Goal: Task Accomplishment & Management: Manage account settings

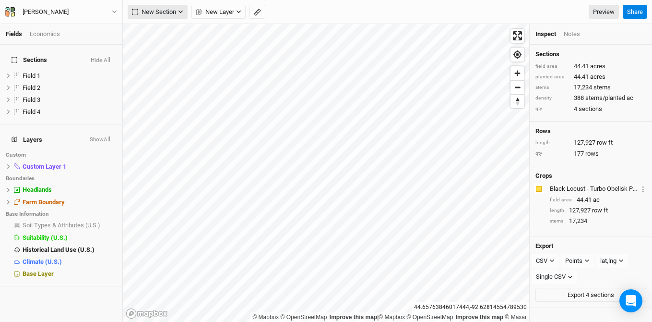
click at [156, 6] on button "New Section" at bounding box center [158, 12] width 60 height 14
click at [149, 29] on div "Grid" at bounding box center [155, 31] width 14 height 11
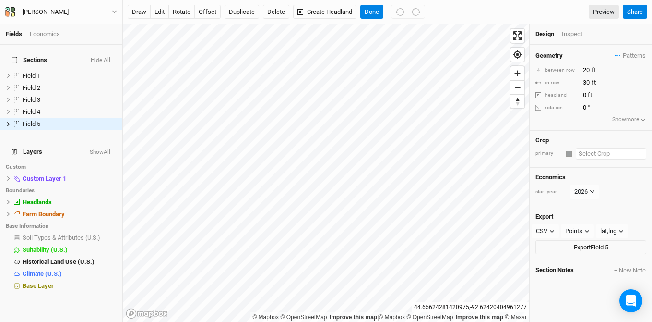
click at [577, 153] on input "text" at bounding box center [611, 154] width 71 height 12
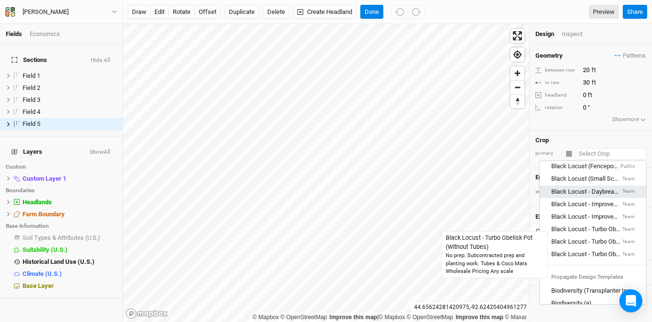
scroll to position [70, 0]
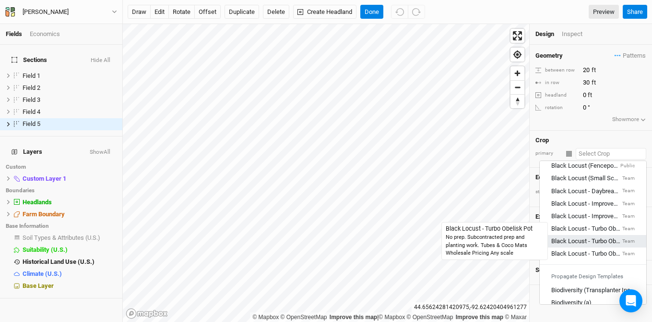
click at [587, 242] on div "Black Locust - Turbo Obelisk Pot" at bounding box center [585, 241] width 69 height 9
type input "15"
type input "7.5"
type input "Black Locust - Turbo Obelisk Pot"
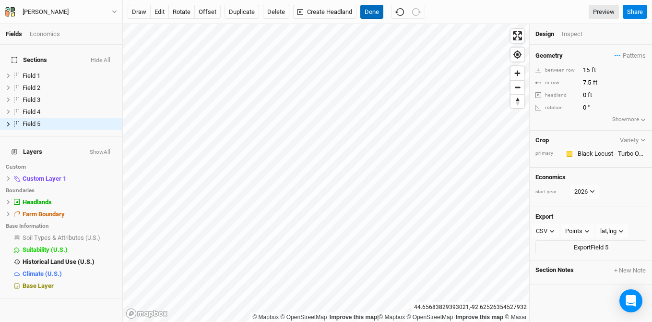
click at [370, 12] on button "Done" at bounding box center [371, 12] width 23 height 14
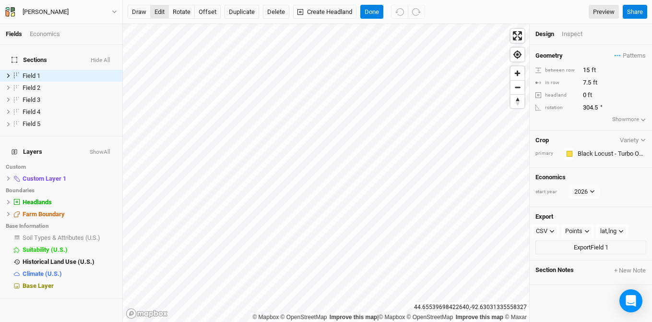
click at [159, 14] on button "edit" at bounding box center [159, 12] width 19 height 14
click at [372, 13] on button "Done" at bounding box center [371, 12] width 23 height 14
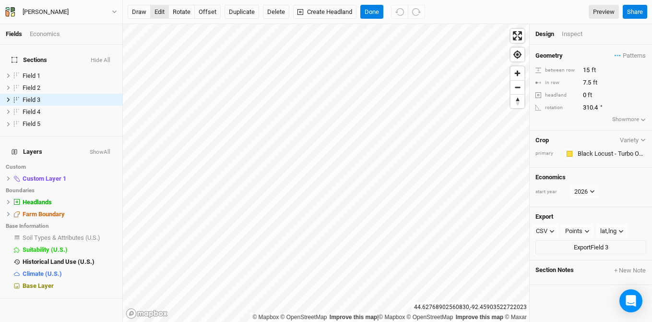
click at [158, 12] on button "edit" at bounding box center [159, 12] width 19 height 14
click at [376, 12] on button "Done" at bounding box center [371, 12] width 23 height 14
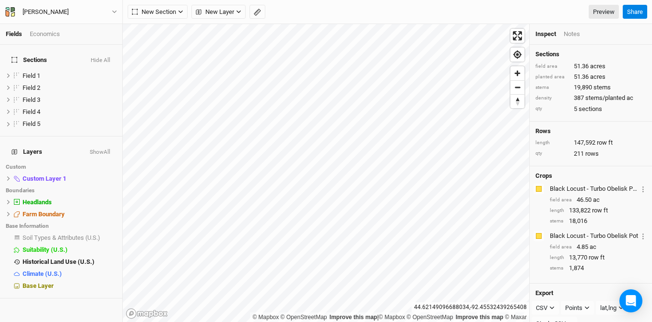
click at [52, 280] on div "Layers Show All Custom Custom Layer 1 hide Boundaries Headlands hide Farm Bound…" at bounding box center [61, 217] width 122 height 162
click at [47, 282] on span "Base Layer" at bounding box center [38, 285] width 31 height 7
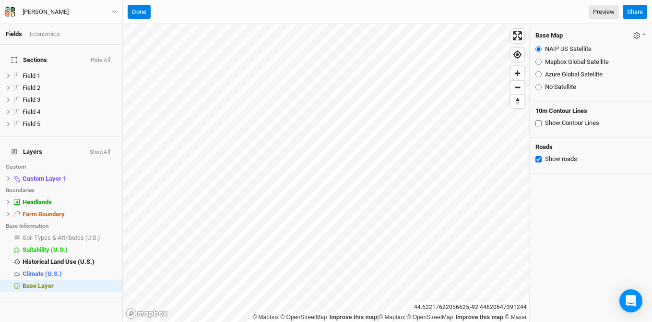
click at [538, 122] on input "Show Contour Lines" at bounding box center [539, 123] width 6 height 6
checkbox input "true"
click at [537, 72] on input "Azure Global Satellite" at bounding box center [539, 74] width 6 height 6
radio input "true"
click at [136, 7] on button "Done" at bounding box center [139, 12] width 23 height 14
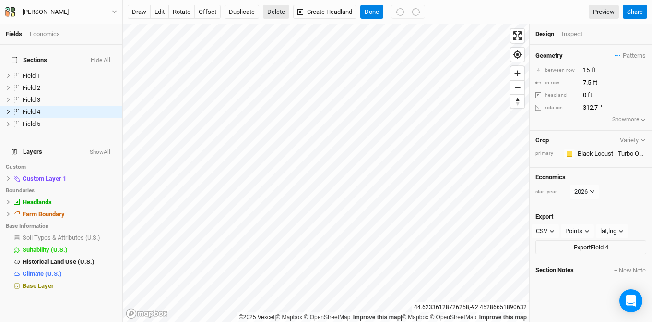
click at [274, 9] on button "Delete" at bounding box center [276, 12] width 26 height 14
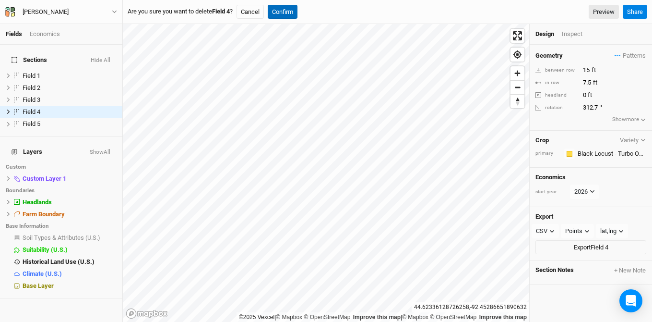
click at [297, 12] on button "Confirm" at bounding box center [283, 12] width 30 height 14
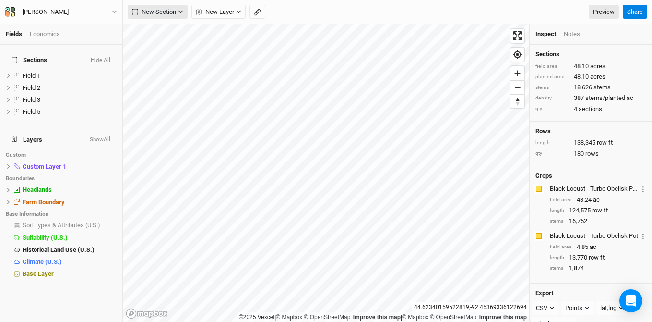
click at [166, 13] on span "New Section" at bounding box center [154, 12] width 44 height 10
click at [169, 29] on button "Grid" at bounding box center [166, 31] width 76 height 15
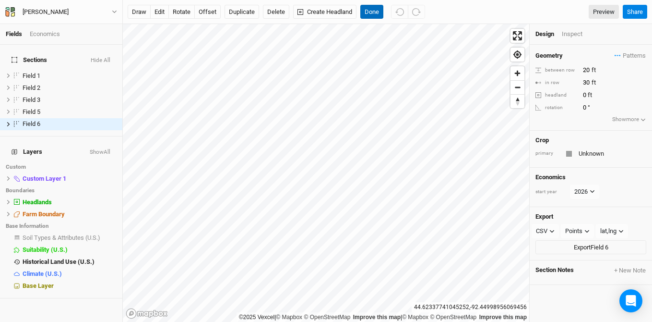
click at [371, 12] on button "Done" at bounding box center [371, 12] width 23 height 14
click at [161, 12] on button "edit" at bounding box center [159, 12] width 19 height 14
click at [379, 15] on button "Done" at bounding box center [371, 12] width 23 height 14
click at [601, 151] on input "text" at bounding box center [611, 154] width 71 height 12
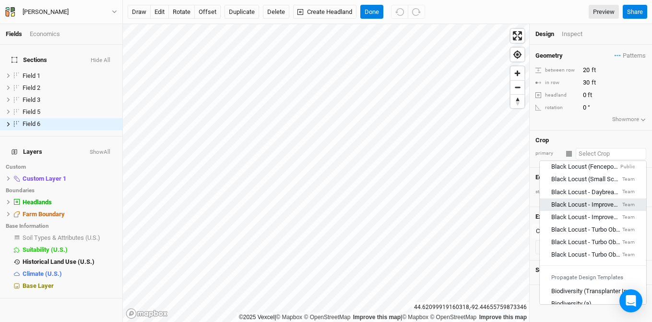
scroll to position [84, 0]
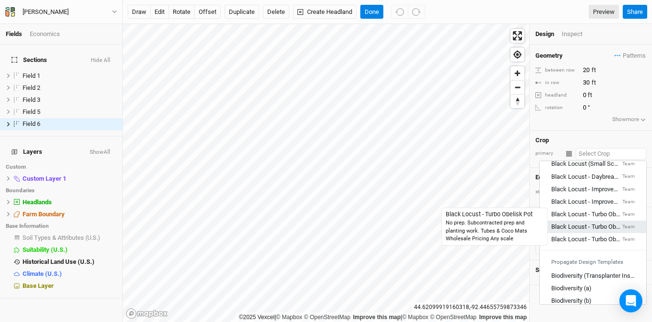
click at [600, 222] on div "Black Locust - Turbo Obelisk Pot" at bounding box center [585, 226] width 69 height 9
type input "15"
type input "7.5"
type input "Black Locust - Turbo Obelisk Pot"
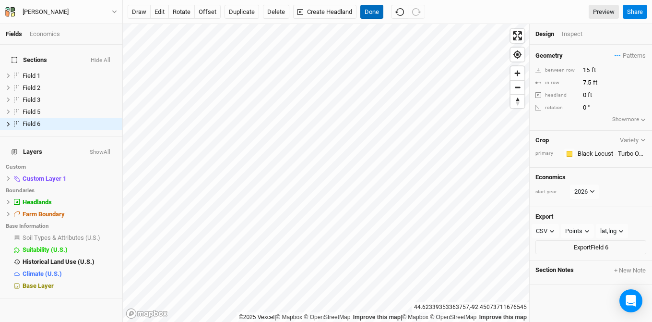
click at [369, 9] on button "Done" at bounding box center [371, 12] width 23 height 14
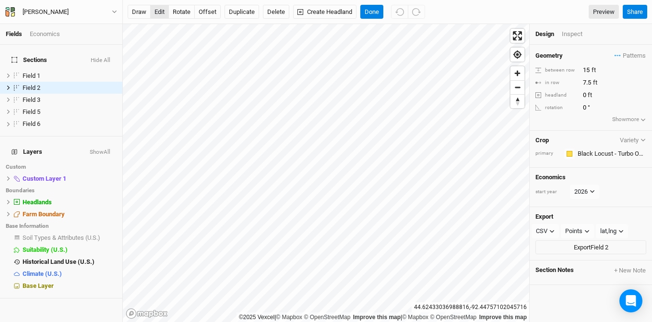
click at [159, 9] on button "edit" at bounding box center [159, 12] width 19 height 14
click at [277, 10] on button "Delete" at bounding box center [276, 12] width 26 height 14
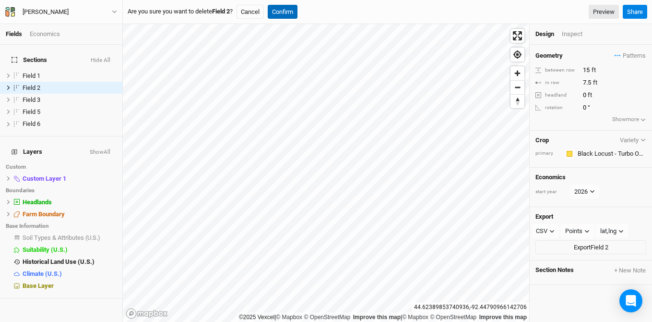
click at [296, 9] on button "Confirm" at bounding box center [283, 12] width 30 height 14
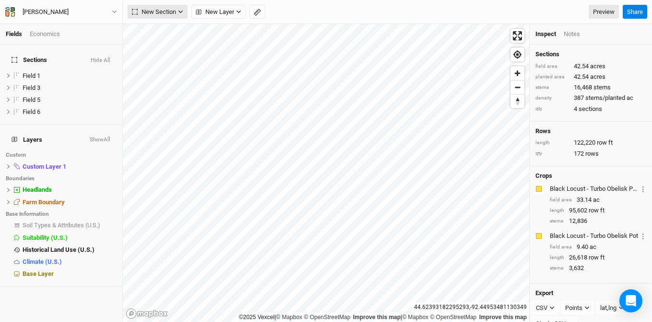
click at [166, 11] on span "New Section" at bounding box center [154, 12] width 44 height 10
click at [159, 25] on button "Grid" at bounding box center [166, 31] width 76 height 15
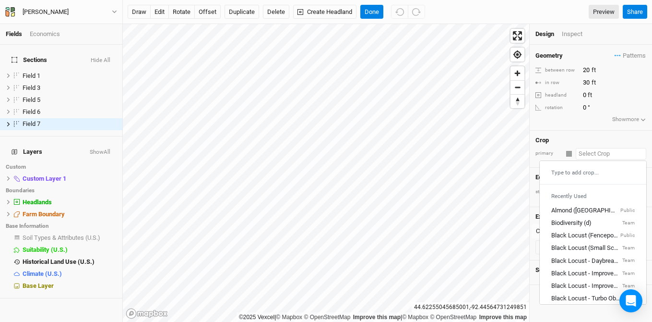
click at [597, 154] on input "text" at bounding box center [611, 154] width 71 height 12
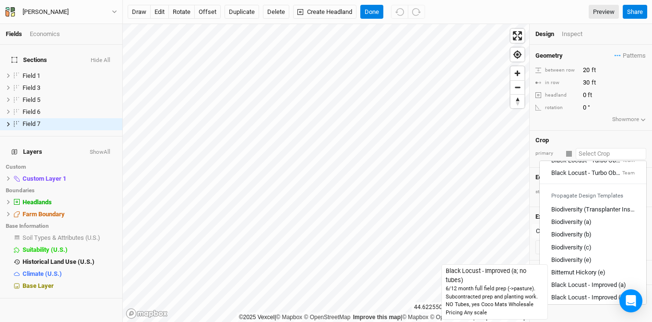
scroll to position [44, 0]
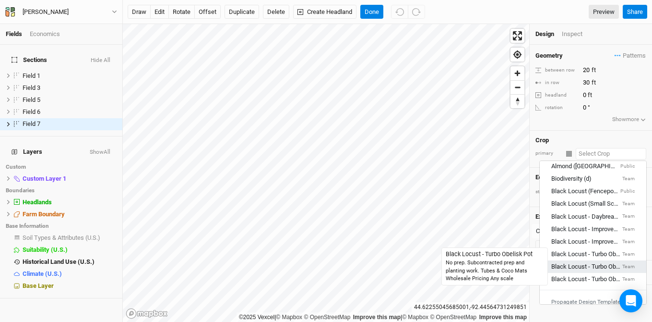
click at [603, 264] on div "Black Locust - Turbo Obelisk Pot" at bounding box center [585, 266] width 69 height 9
type input "15"
type input "7.5"
type input "Black Locust - Turbo Obelisk Pot"
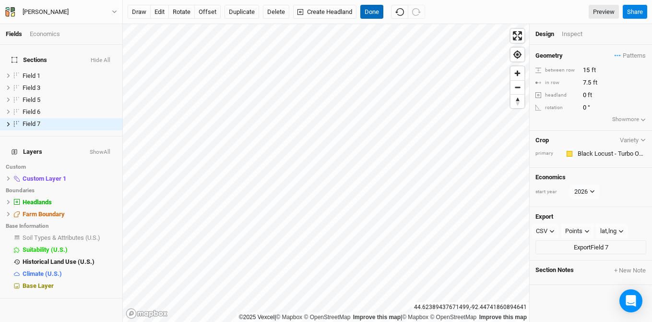
click at [370, 10] on button "Done" at bounding box center [371, 12] width 23 height 14
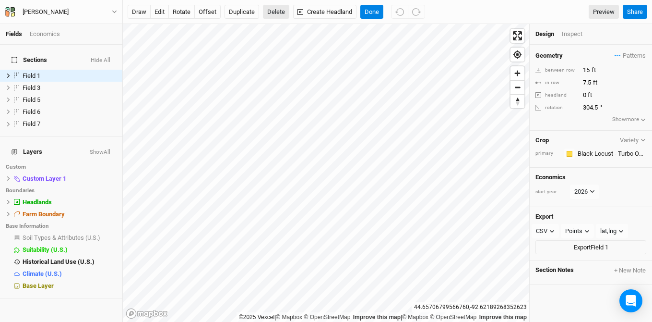
click at [275, 10] on button "Delete" at bounding box center [276, 12] width 26 height 14
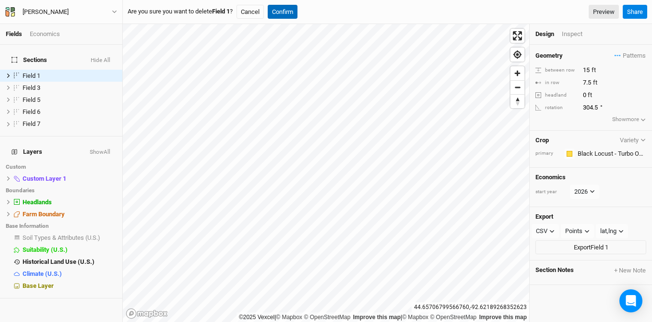
click at [291, 11] on button "Confirm" at bounding box center [283, 12] width 30 height 14
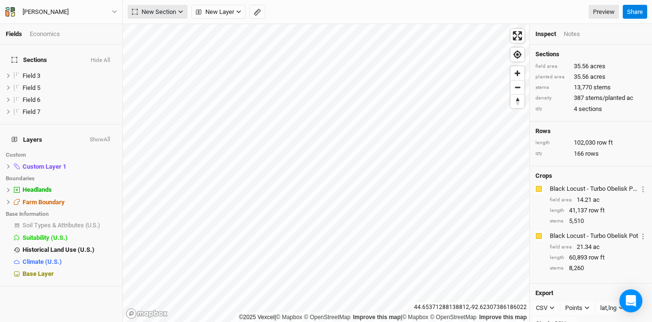
click at [159, 14] on span "New Section" at bounding box center [154, 12] width 44 height 10
click at [159, 39] on button "Grid" at bounding box center [166, 31] width 76 height 15
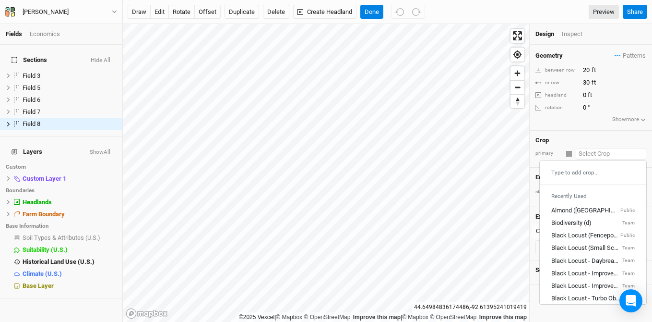
click at [576, 156] on input "text" at bounding box center [611, 154] width 71 height 12
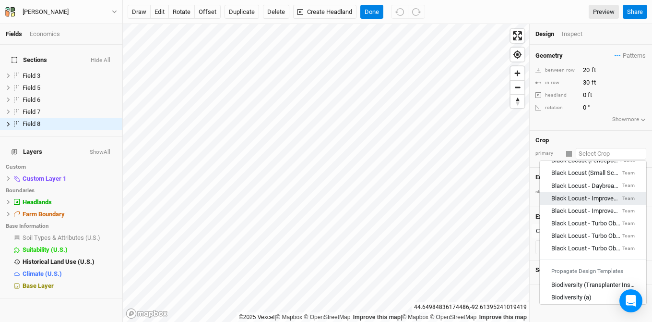
scroll to position [85, 0]
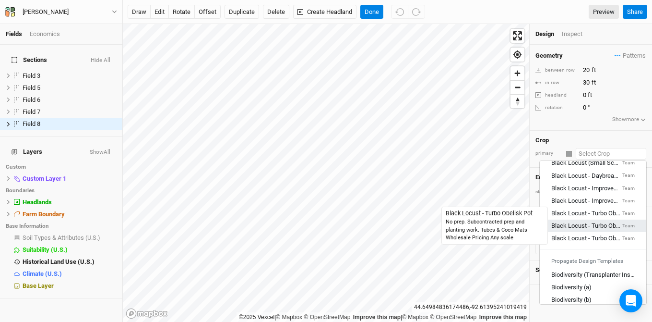
click at [583, 223] on div "Black Locust - Turbo Obelisk Pot" at bounding box center [585, 225] width 69 height 9
type input "15"
type input "7.5"
type input "Black Locust - Turbo Obelisk Pot"
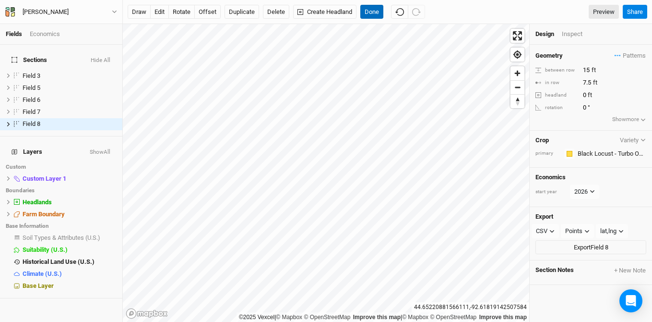
click at [367, 13] on button "Done" at bounding box center [371, 12] width 23 height 14
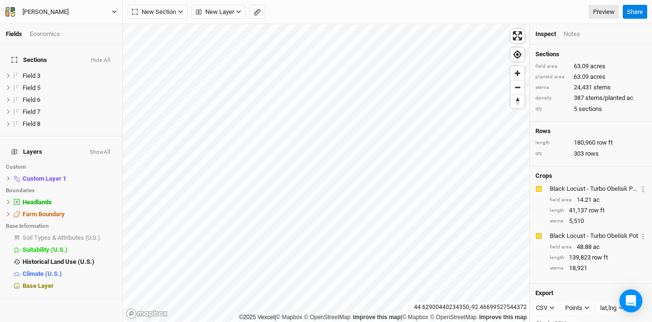
click at [37, 9] on div "[PERSON_NAME]" at bounding box center [46, 12] width 46 height 10
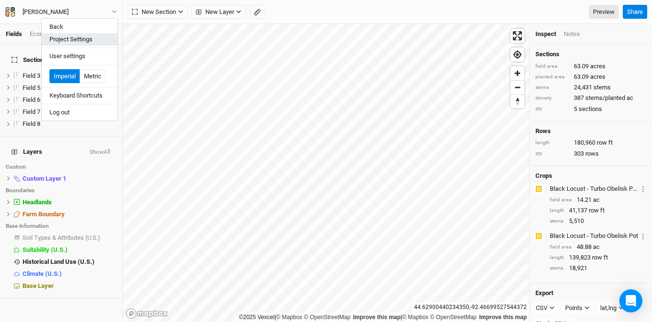
click at [51, 36] on button "Project Settings" at bounding box center [80, 39] width 76 height 12
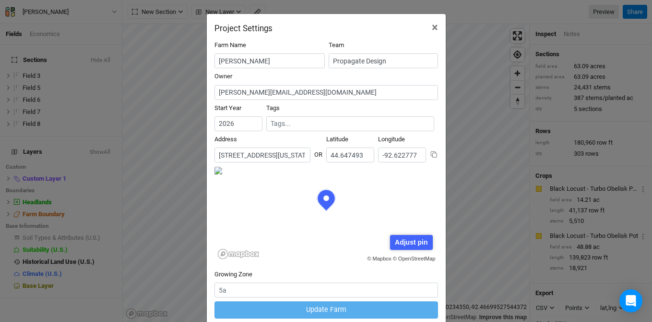
scroll to position [43, 0]
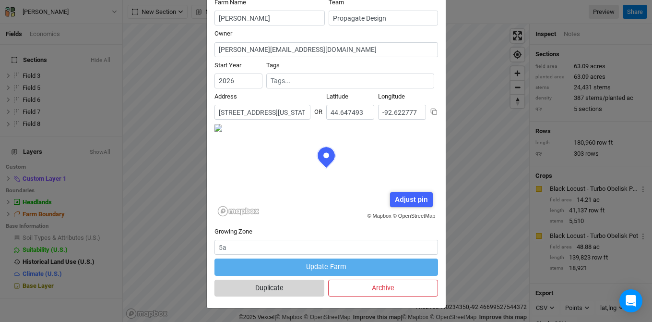
click at [265, 286] on button "Duplicate" at bounding box center [270, 287] width 110 height 17
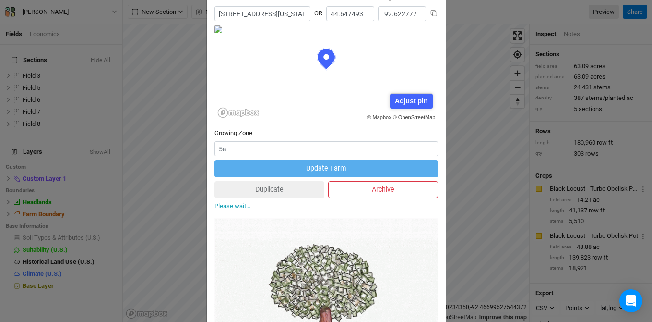
scroll to position [227, 0]
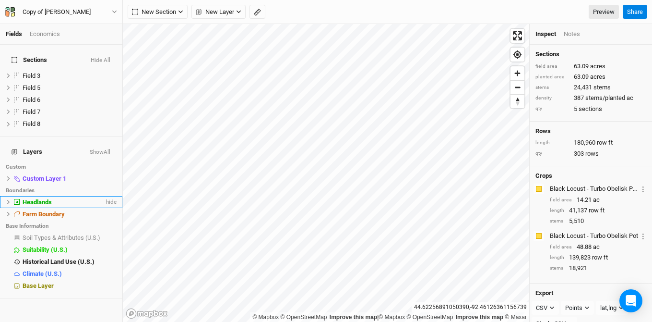
click at [45, 198] on span "Headlands" at bounding box center [37, 201] width 29 height 7
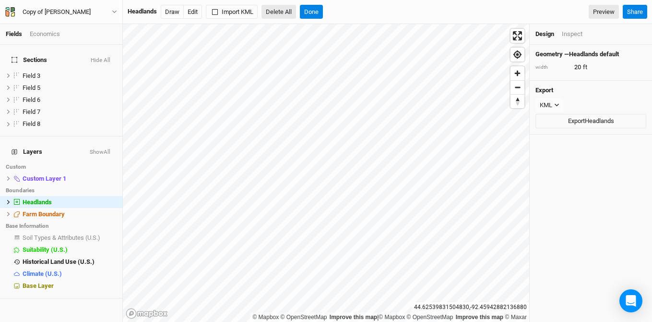
click at [293, 8] on button "Delete All" at bounding box center [279, 12] width 35 height 14
click at [332, 12] on button "Confirm" at bounding box center [334, 12] width 30 height 14
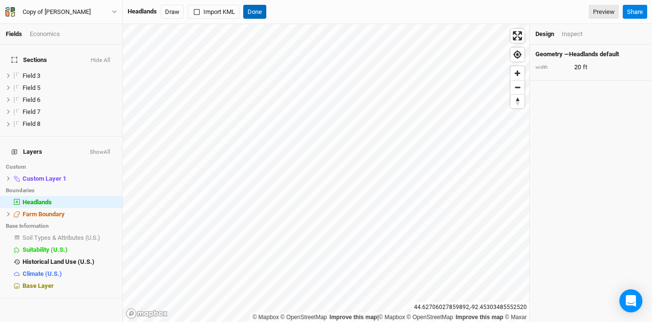
click at [258, 11] on button "Done" at bounding box center [254, 12] width 23 height 14
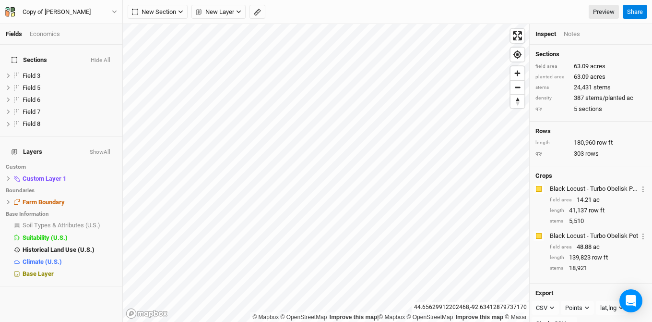
click at [56, 36] on div "Economics" at bounding box center [45, 34] width 30 height 9
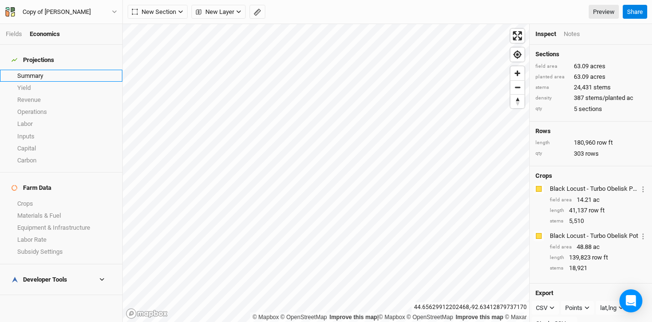
click at [54, 70] on link "Summary" at bounding box center [61, 76] width 122 height 12
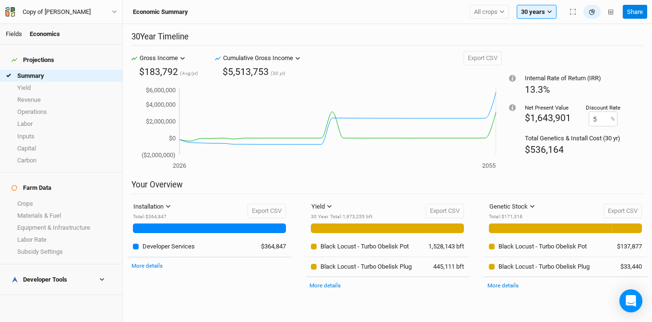
click at [10, 36] on link "Fields" at bounding box center [14, 33] width 16 height 7
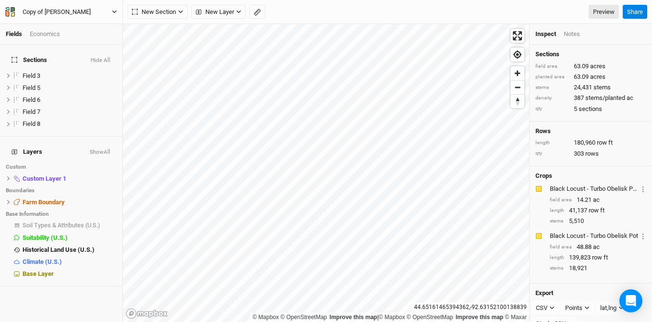
click at [60, 14] on div "Copy of [PERSON_NAME]" at bounding box center [57, 12] width 68 height 10
click at [47, 13] on input "Copy of [PERSON_NAME]" at bounding box center [62, 12] width 79 height 11
drag, startPoint x: 46, startPoint y: 13, endPoint x: 15, endPoint y: 11, distance: 31.3
click at [15, 12] on div "Copy of [PERSON_NAME]" at bounding box center [62, 12] width 95 height 10
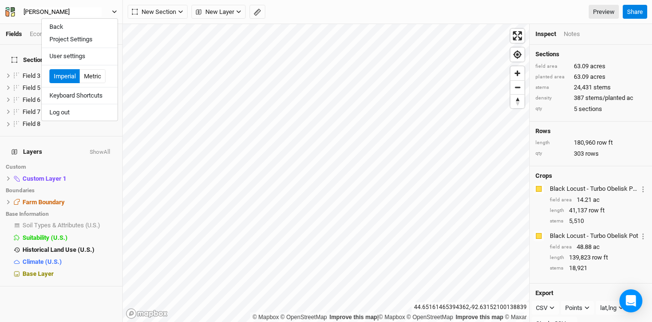
click at [76, 12] on input "[PERSON_NAME]" at bounding box center [62, 12] width 79 height 11
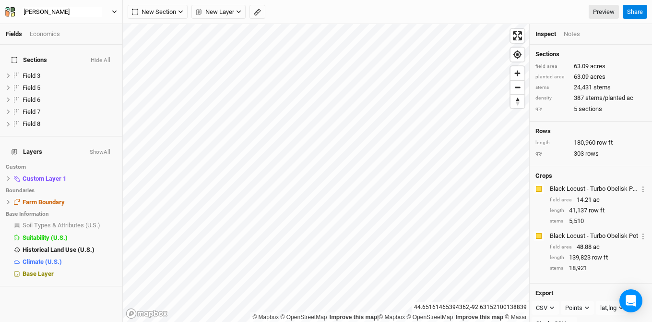
click at [5, 7] on button "[PERSON_NAME]" at bounding box center [61, 12] width 113 height 11
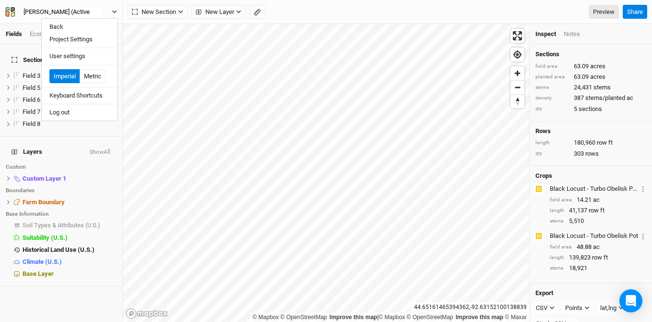
type input "[PERSON_NAME] (Active)"
click at [96, 161] on li "Custom" at bounding box center [61, 167] width 122 height 12
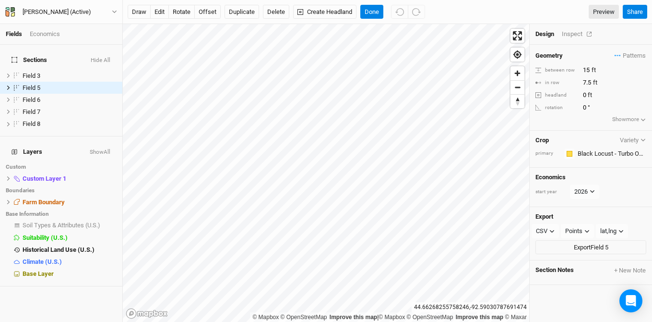
click at [566, 35] on div "Inspect" at bounding box center [579, 34] width 34 height 9
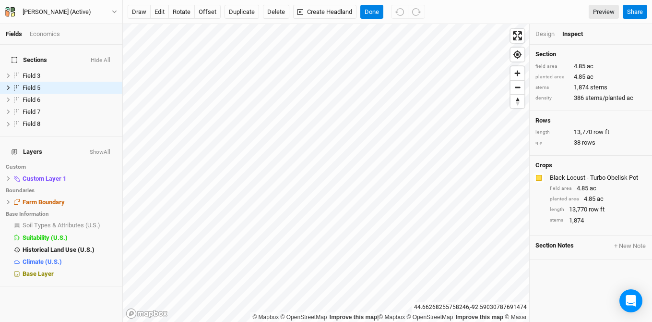
click at [542, 33] on div "Design" at bounding box center [545, 34] width 19 height 9
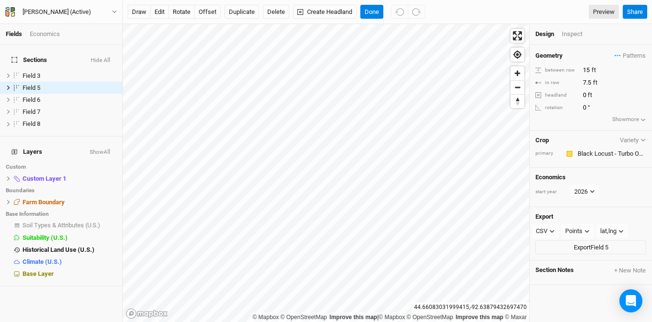
click at [46, 31] on div "Economics" at bounding box center [45, 34] width 30 height 9
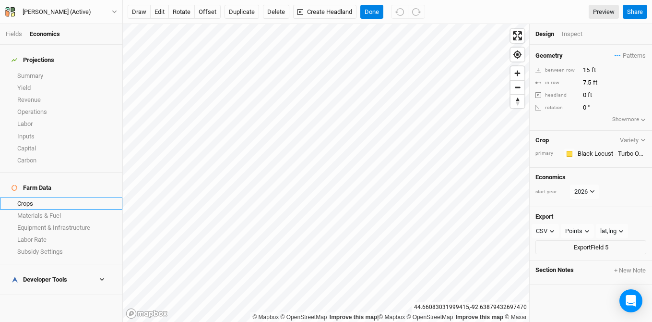
click at [51, 197] on link "Crops" at bounding box center [61, 203] width 122 height 12
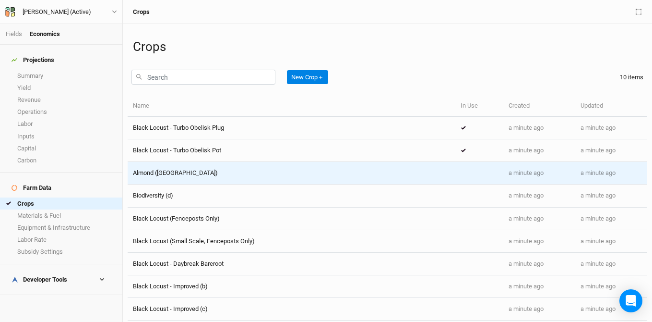
click at [191, 172] on div "Almond ([GEOGRAPHIC_DATA])" at bounding box center [291, 172] width 317 height 9
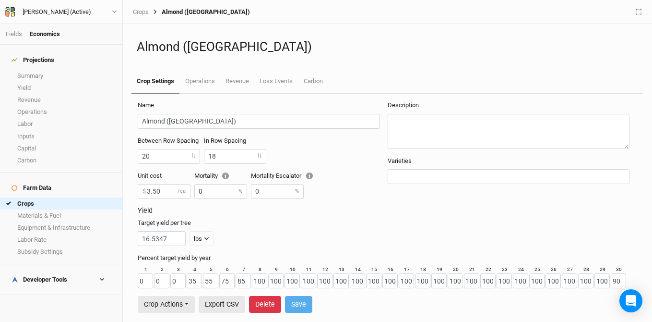
click at [257, 306] on button "Delete" at bounding box center [265, 304] width 32 height 17
click at [353, 304] on button "Delete" at bounding box center [344, 304] width 32 height 17
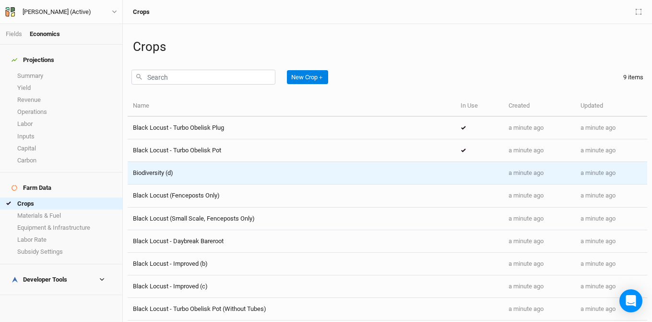
click at [185, 168] on div "Biodiversity (d)" at bounding box center [291, 172] width 317 height 9
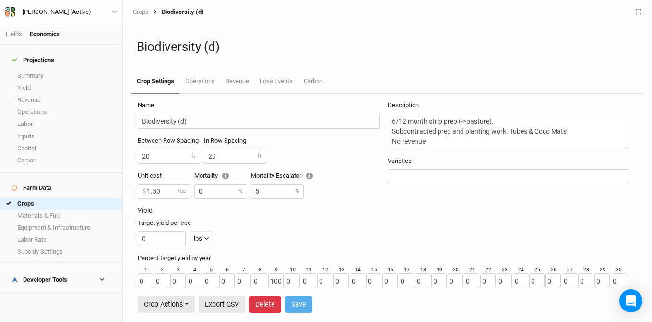
click at [271, 305] on button "Delete" at bounding box center [265, 304] width 32 height 17
click at [350, 302] on button "Delete" at bounding box center [344, 304] width 32 height 17
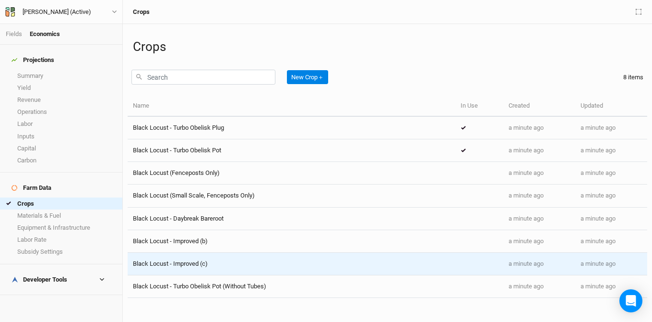
click at [203, 262] on span "Black Locust - Improved (c)" at bounding box center [170, 263] width 75 height 7
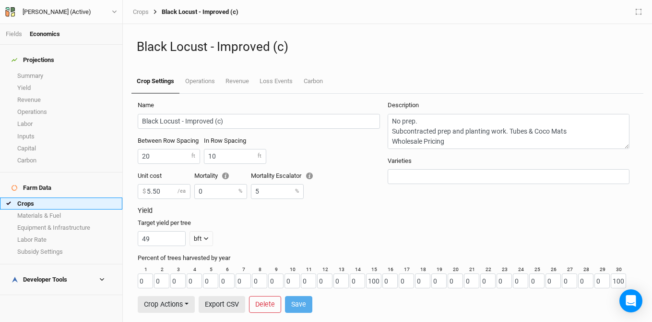
click at [62, 197] on link "Crops" at bounding box center [61, 203] width 122 height 12
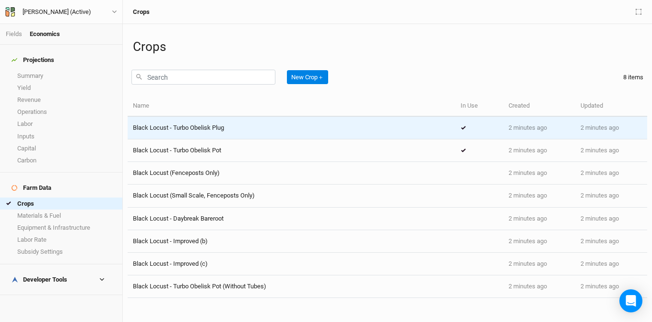
click at [182, 128] on span "Black Locust - Turbo Obelisk Plug" at bounding box center [178, 127] width 91 height 7
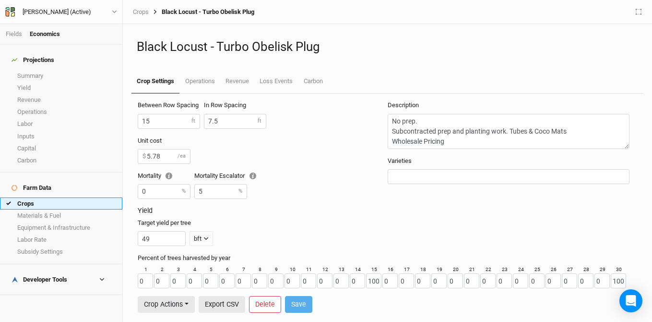
click at [70, 197] on link "Crops" at bounding box center [61, 203] width 122 height 12
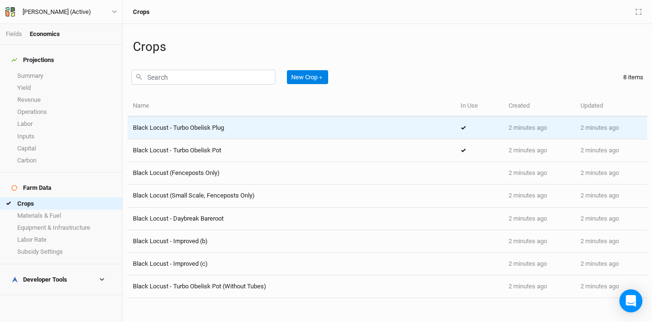
click at [189, 131] on span "Black Locust - Turbo Obelisk Plug" at bounding box center [178, 127] width 91 height 7
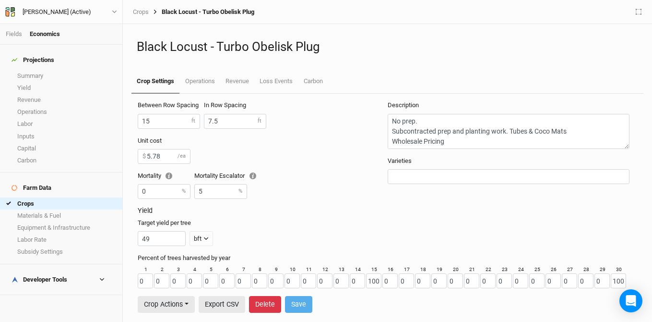
click at [263, 302] on button "Delete" at bounding box center [265, 304] width 32 height 17
click at [347, 305] on button "Delete" at bounding box center [344, 304] width 32 height 17
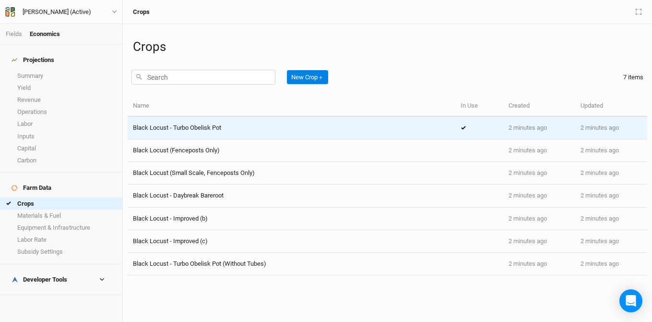
click at [197, 127] on span "Black Locust - Turbo Obelisk Pot" at bounding box center [177, 127] width 88 height 7
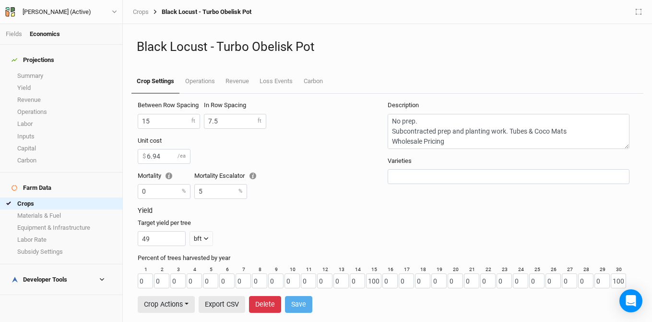
click at [266, 301] on button "Delete" at bounding box center [265, 304] width 32 height 17
click at [359, 309] on button "Delete" at bounding box center [344, 304] width 32 height 17
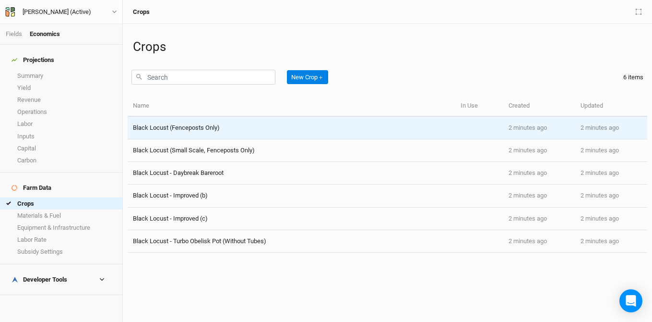
click at [187, 125] on span "Black Locust (Fenceposts Only)" at bounding box center [176, 127] width 87 height 7
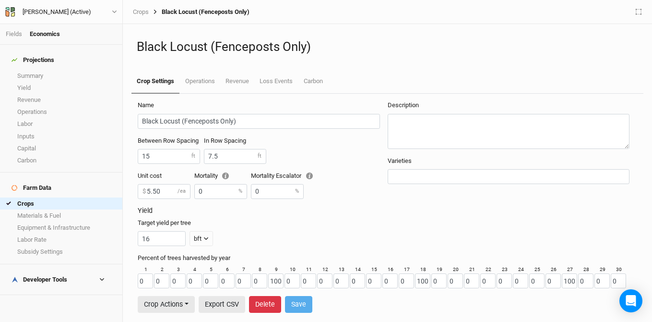
click at [266, 301] on button "Delete" at bounding box center [265, 304] width 32 height 17
click at [356, 303] on button "Delete" at bounding box center [344, 304] width 32 height 17
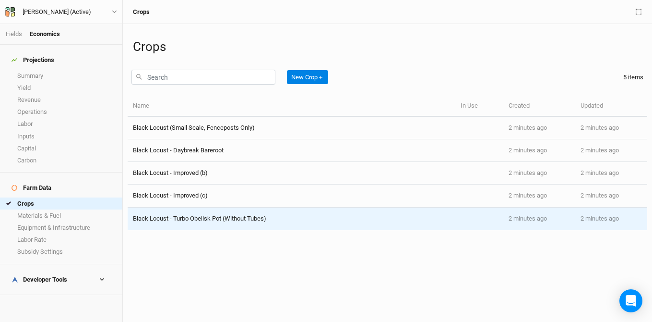
click at [275, 219] on div "Black Locust - Turbo Obelisk Pot (Without Tubes)" at bounding box center [291, 218] width 317 height 9
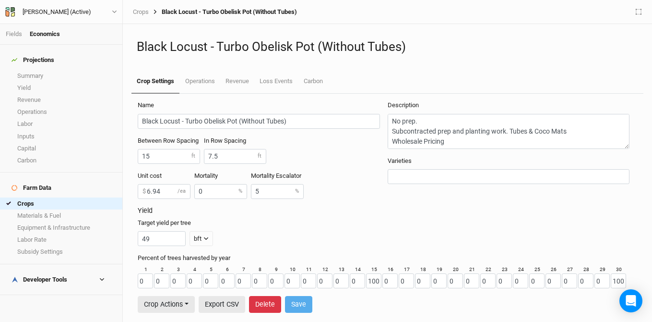
click at [259, 302] on button "Delete" at bounding box center [265, 304] width 32 height 17
click at [356, 307] on button "Delete" at bounding box center [344, 304] width 32 height 17
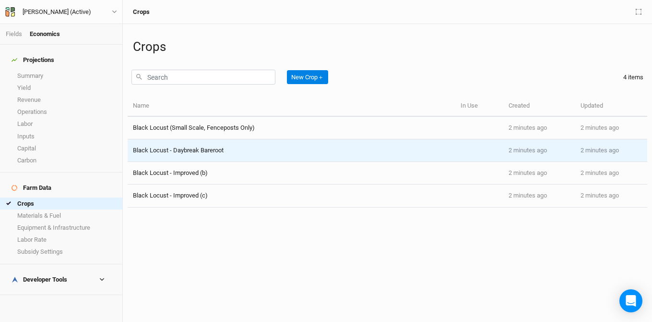
click at [235, 146] on div "Black Locust - Daybreak Bareroot" at bounding box center [291, 150] width 317 height 9
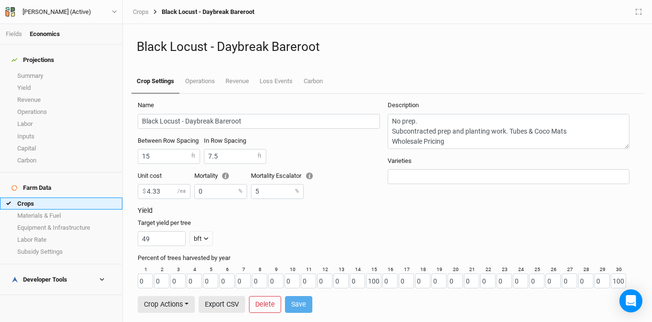
click at [86, 197] on link "Crops" at bounding box center [61, 203] width 122 height 12
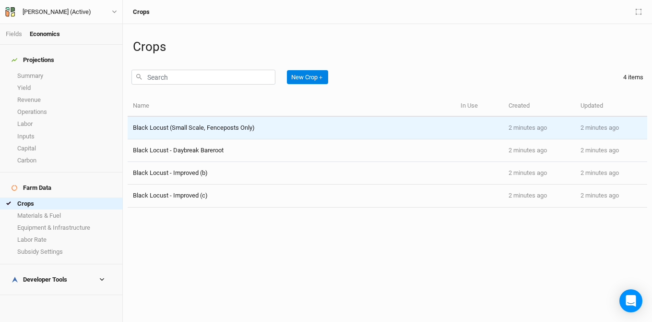
click at [190, 126] on span "Black Locust (Small Scale, Fenceposts Only)" at bounding box center [194, 127] width 122 height 7
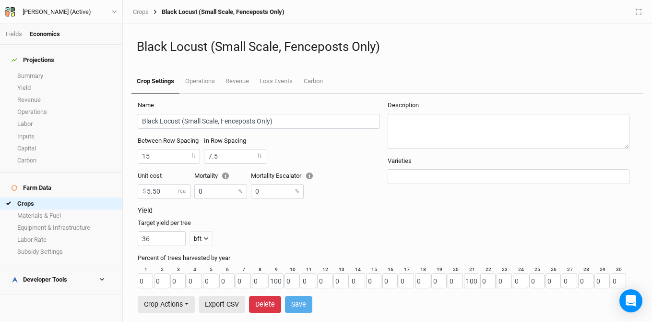
click at [272, 301] on button "Delete" at bounding box center [265, 304] width 32 height 17
click at [353, 308] on button "Delete" at bounding box center [344, 304] width 32 height 17
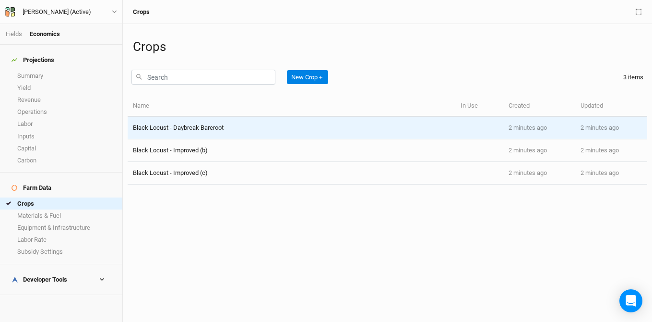
click at [179, 128] on span "Black Locust - Daybreak Bareroot" at bounding box center [178, 127] width 91 height 7
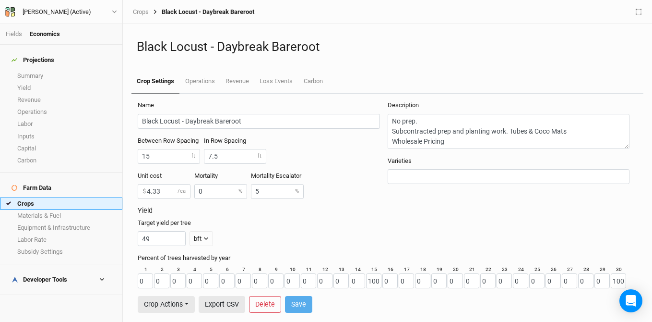
click at [75, 197] on link "Crops" at bounding box center [61, 203] width 122 height 12
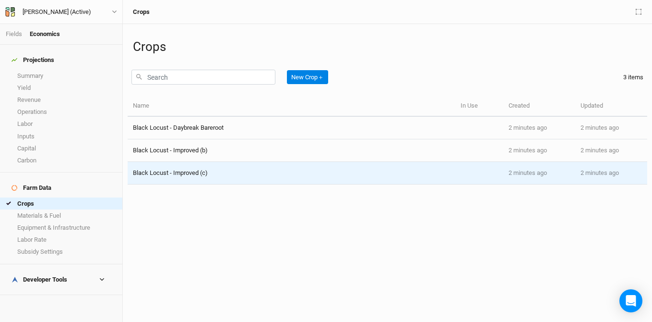
click at [203, 172] on span "Black Locust - Improved (c)" at bounding box center [170, 172] width 75 height 7
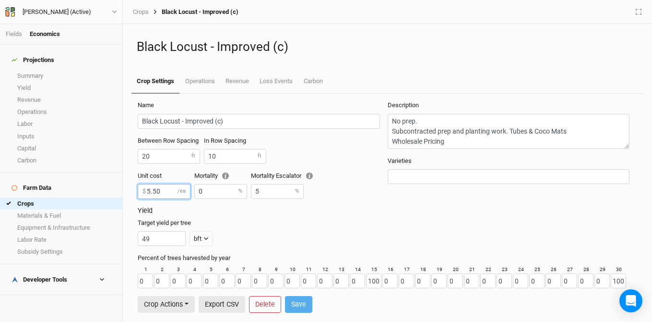
click at [166, 195] on input "5.50" at bounding box center [164, 191] width 53 height 15
drag, startPoint x: 166, startPoint y: 195, endPoint x: 148, endPoint y: 192, distance: 18.4
click at [148, 192] on input "5.50" at bounding box center [164, 191] width 53 height 15
click at [165, 192] on input "5.50" at bounding box center [164, 191] width 53 height 15
drag, startPoint x: 171, startPoint y: 191, endPoint x: 133, endPoint y: 188, distance: 38.0
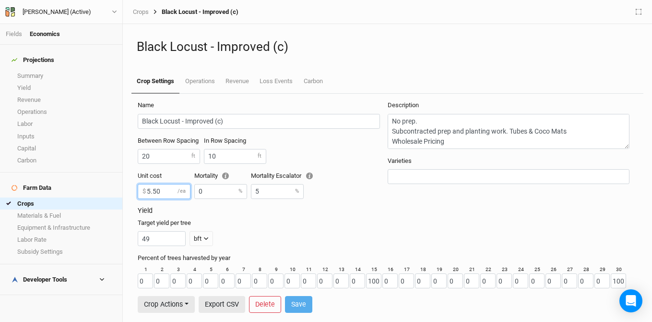
click at [133, 188] on form "Name Black Locust - Improved (c) Between Row Spacing 20 ft In Row Spacing 10 ft…" at bounding box center [387, 207] width 510 height 226
type input "4.64"
click at [306, 299] on button "Save" at bounding box center [298, 304] width 27 height 17
click at [72, 270] on h4 "Developer Tools" at bounding box center [61, 279] width 111 height 19
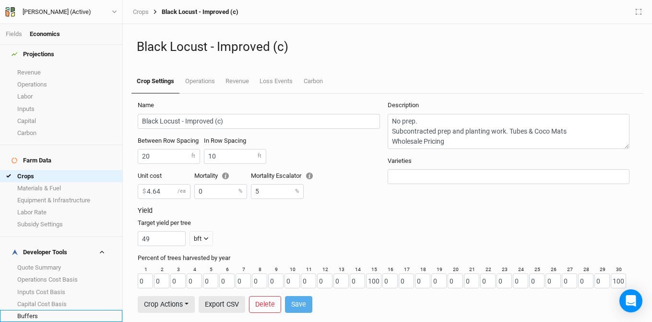
click at [60, 310] on link "Buffers" at bounding box center [61, 316] width 122 height 12
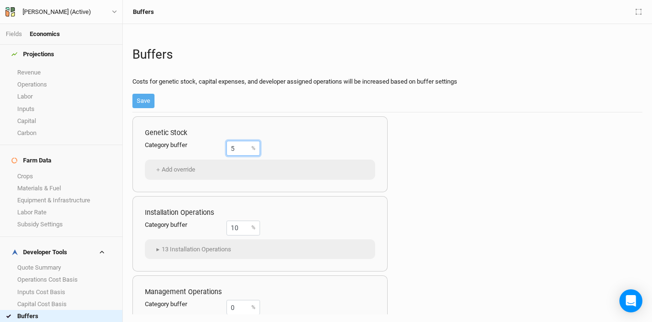
click at [240, 149] on input "5" at bounding box center [244, 148] width 34 height 15
type input "0"
type input "10"
click at [64, 321] on link "Margins" at bounding box center [61, 328] width 122 height 12
click at [243, 147] on input "0" at bounding box center [244, 148] width 34 height 15
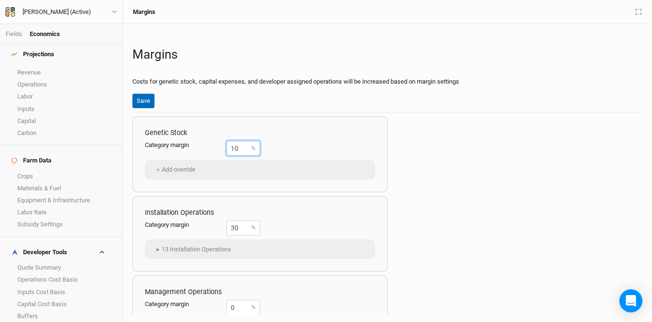
type input "10"
click at [150, 101] on button "Save" at bounding box center [143, 101] width 22 height 14
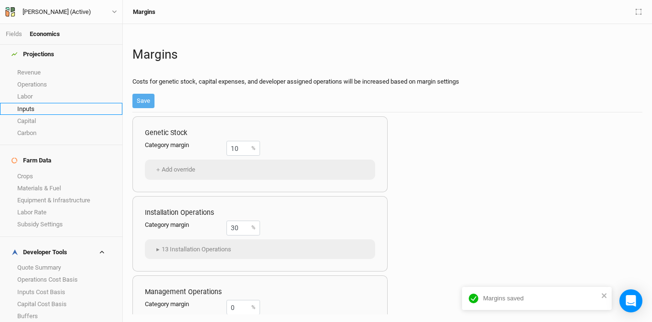
click at [35, 107] on link "Inputs" at bounding box center [61, 109] width 122 height 12
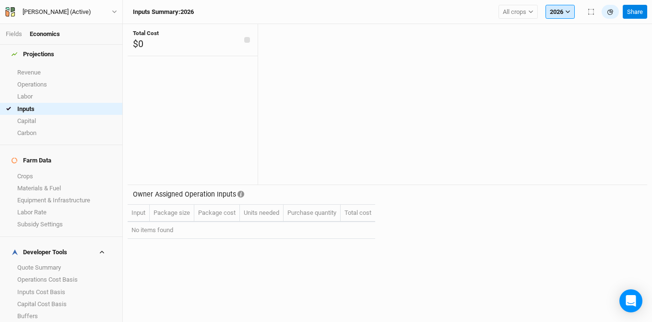
click at [561, 14] on button "2026" at bounding box center [560, 12] width 29 height 14
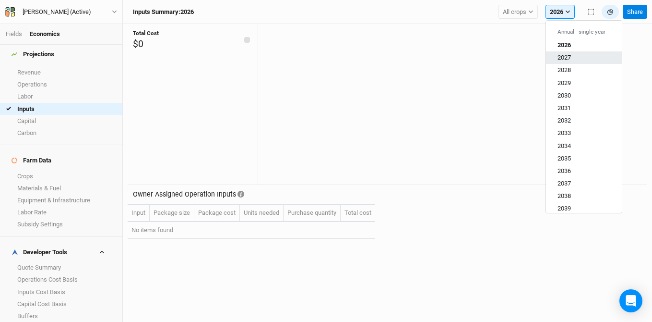
click at [567, 60] on span "2027" at bounding box center [564, 57] width 13 height 7
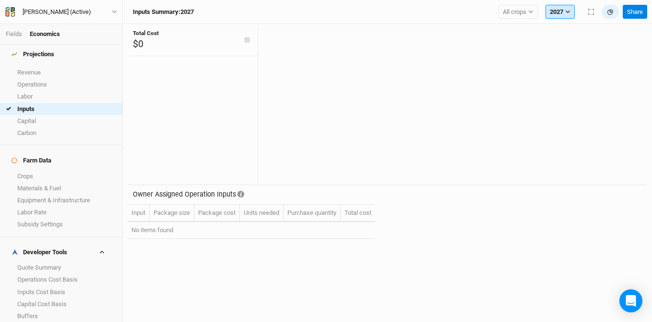
click at [566, 17] on button "2027" at bounding box center [560, 12] width 29 height 14
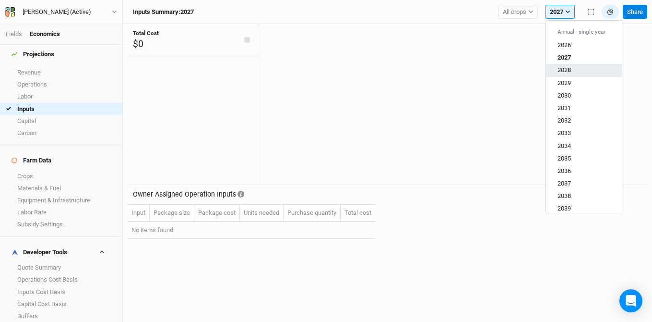
click at [564, 72] on span "2028" at bounding box center [564, 69] width 13 height 7
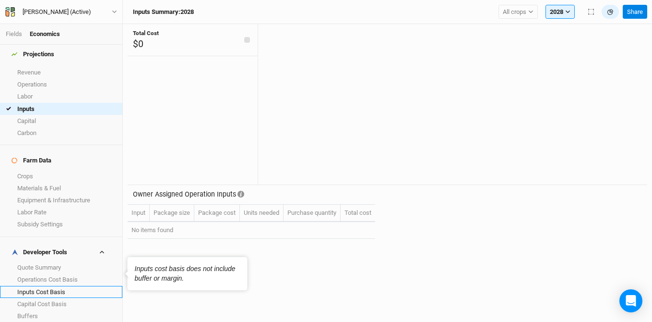
click at [37, 286] on link "Inputs Cost Basis" at bounding box center [61, 292] width 122 height 12
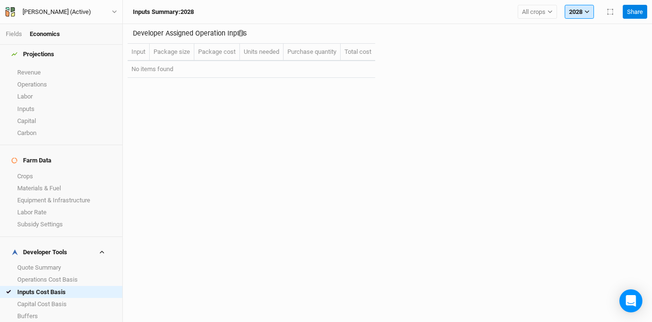
click at [587, 7] on button "2028" at bounding box center [579, 12] width 29 height 14
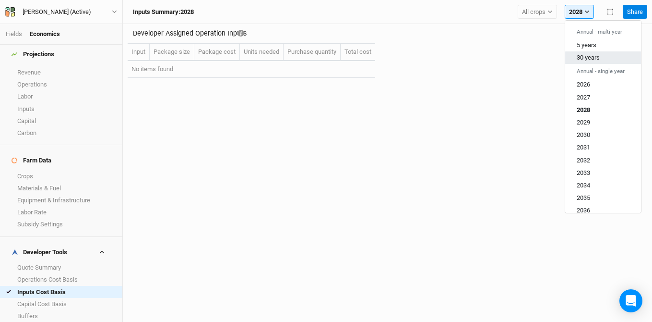
click at [594, 60] on span "30 years" at bounding box center [588, 57] width 23 height 7
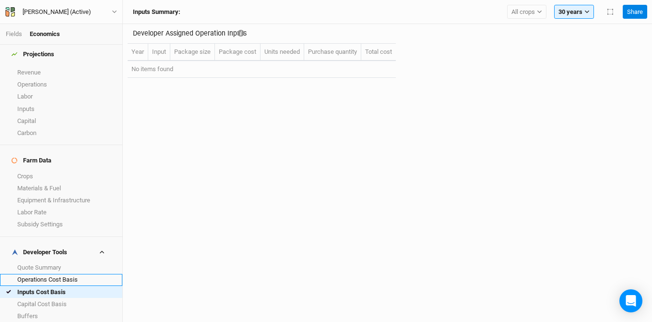
click at [59, 274] on link "Operations Cost Basis" at bounding box center [61, 280] width 122 height 12
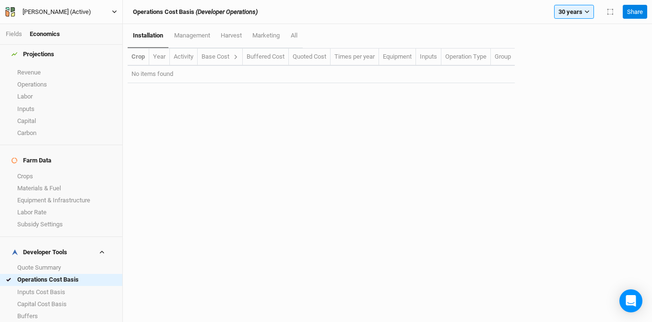
click at [67, 15] on div "[PERSON_NAME] (Active)" at bounding box center [57, 12] width 69 height 10
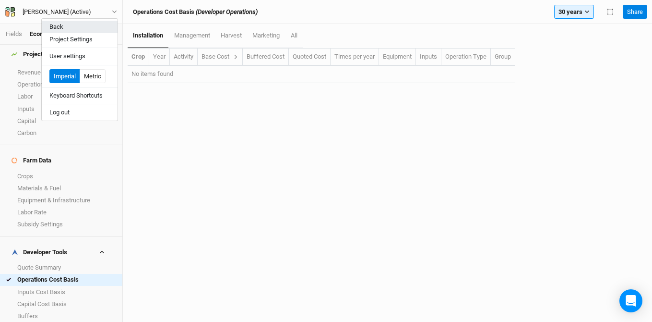
click at [63, 29] on button "Back" at bounding box center [80, 27] width 76 height 12
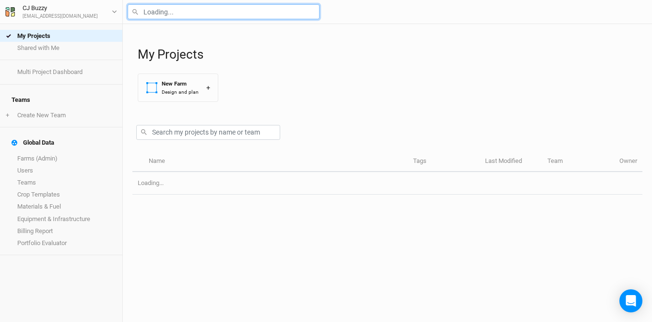
click at [162, 14] on input "text" at bounding box center [224, 11] width 192 height 15
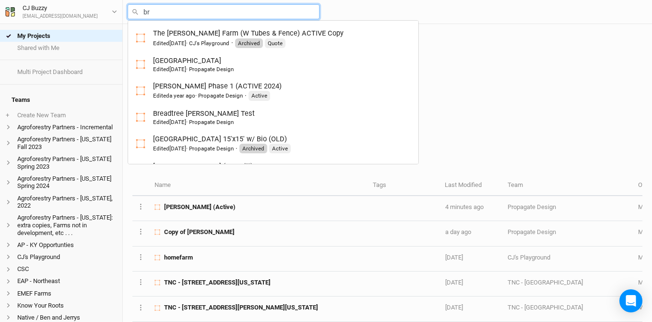
type input "bro"
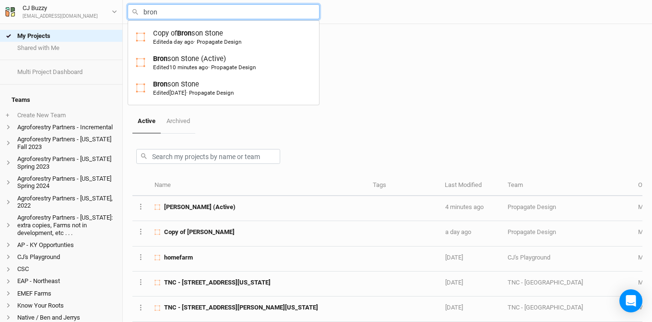
type input "brons"
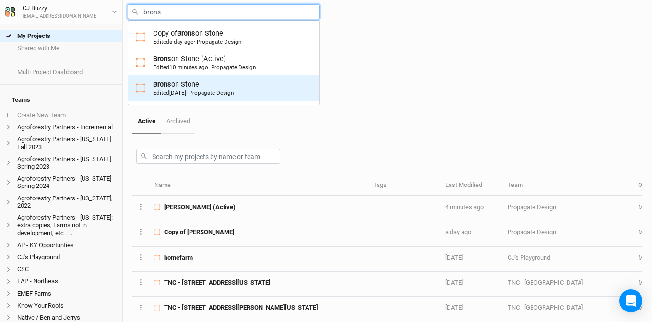
click at [187, 84] on div "Brons on Stone Edited [DATE] · Propagate Design" at bounding box center [193, 88] width 81 height 18
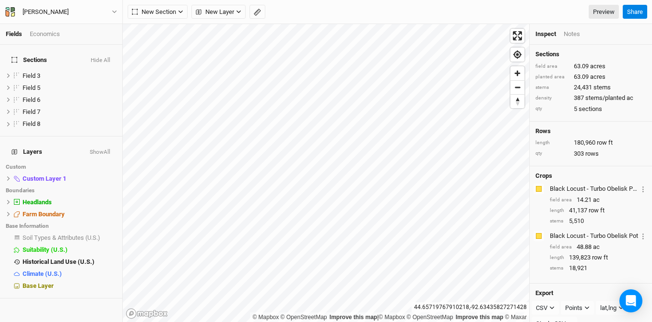
click at [57, 33] on div "Economics" at bounding box center [45, 34] width 30 height 9
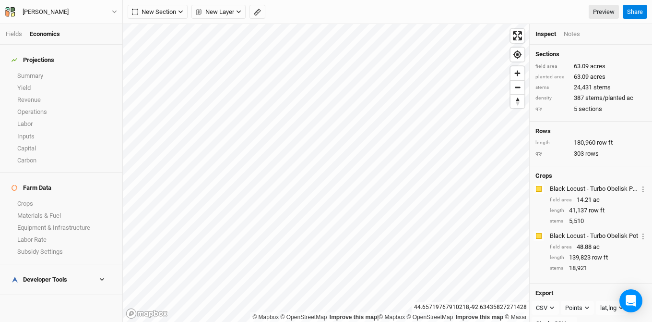
click at [50, 275] on div "Developer Tools" at bounding box center [40, 279] width 56 height 8
click at [49, 313] on link "Inputs Cost Basis" at bounding box center [61, 319] width 122 height 12
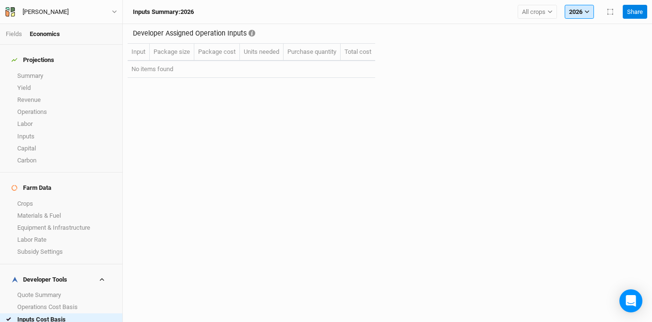
click at [576, 10] on button "2026" at bounding box center [579, 12] width 29 height 14
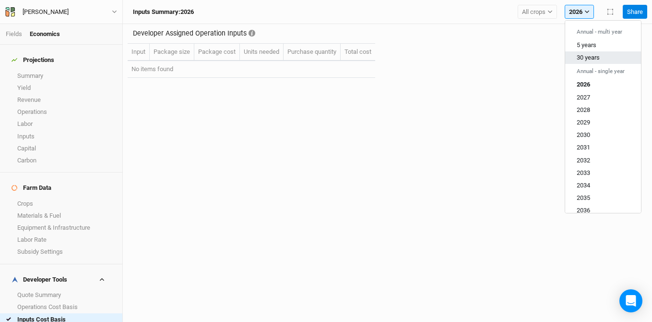
click at [589, 56] on span "30 years" at bounding box center [588, 57] width 23 height 7
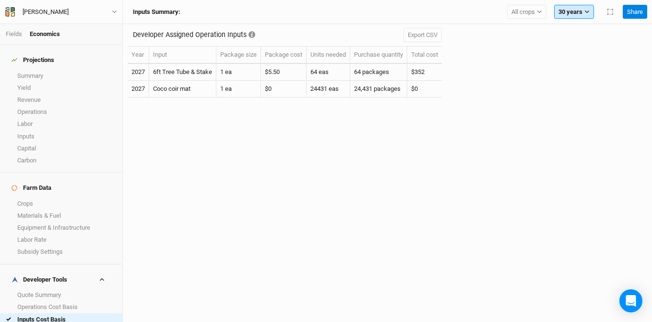
click at [571, 12] on button "30 years" at bounding box center [574, 12] width 40 height 14
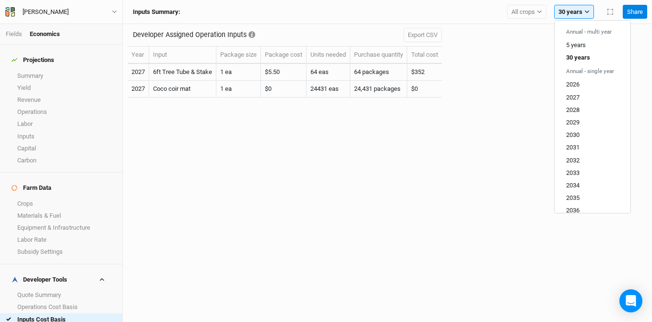
click at [362, 165] on div "Developer Assigned Operation Inputs Export CSV Year Input Package size Package …" at bounding box center [387, 173] width 529 height 298
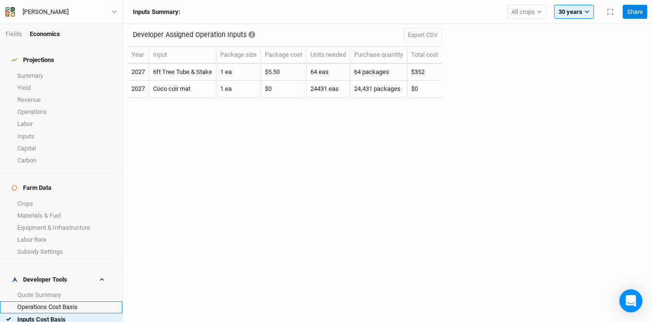
scroll to position [27, 0]
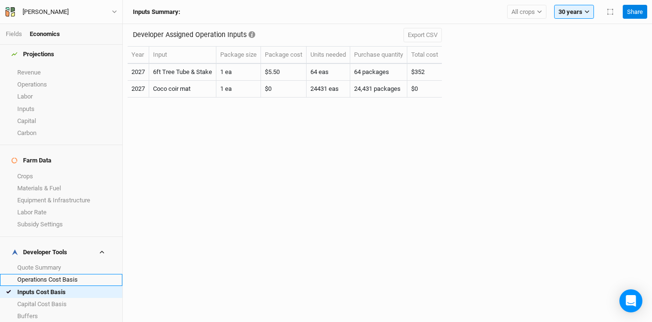
click at [66, 274] on link "Operations Cost Basis" at bounding box center [61, 280] width 122 height 12
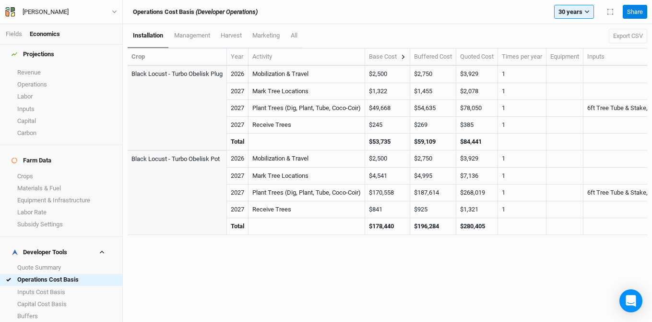
click at [404, 60] on button at bounding box center [403, 56] width 5 height 9
click at [406, 57] on icon at bounding box center [403, 56] width 5 height 5
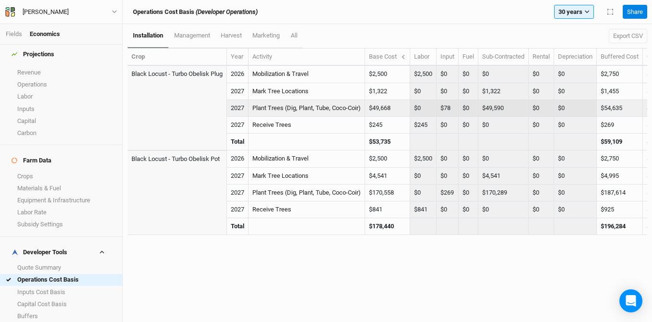
scroll to position [0, 15]
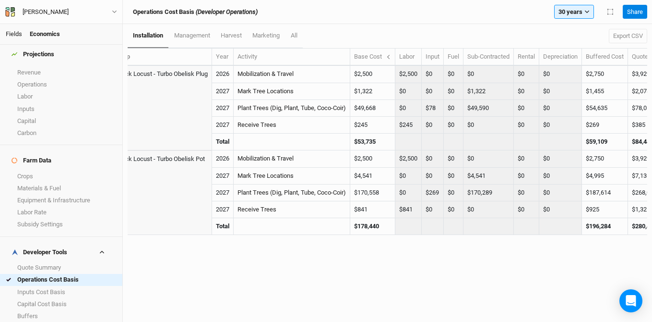
click at [16, 34] on link "Fields" at bounding box center [14, 33] width 16 height 7
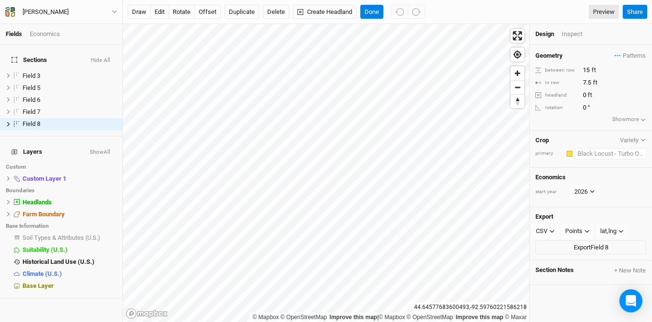
click at [602, 155] on input "text" at bounding box center [611, 154] width 72 height 12
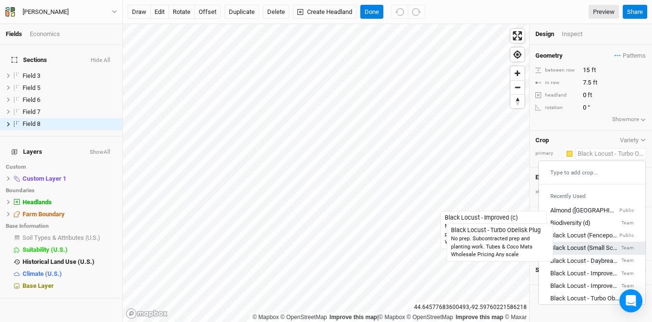
scroll to position [104, 0]
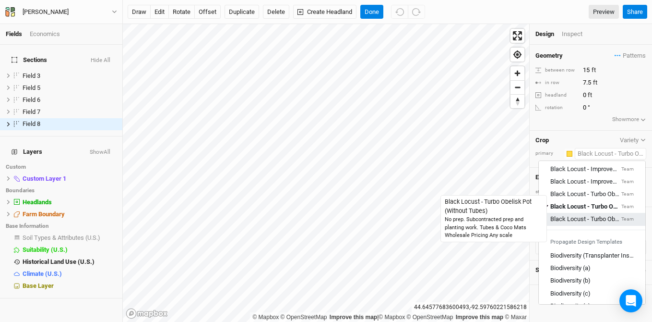
click at [593, 217] on div "Black Locust - Turbo Obelisk Pot (Without Tubes)" at bounding box center [584, 219] width 69 height 9
type input "Black Locust - Turbo Obelisk Pot (Without Tubes)"
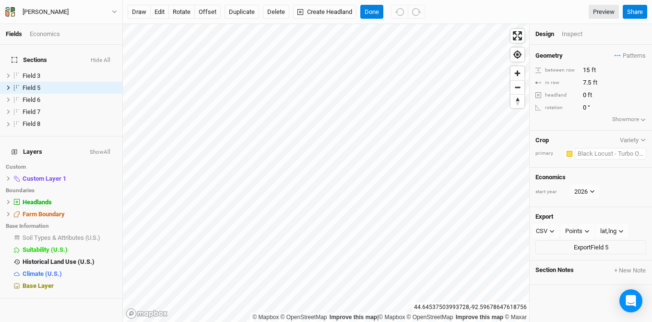
click at [601, 154] on input "text" at bounding box center [611, 154] width 72 height 12
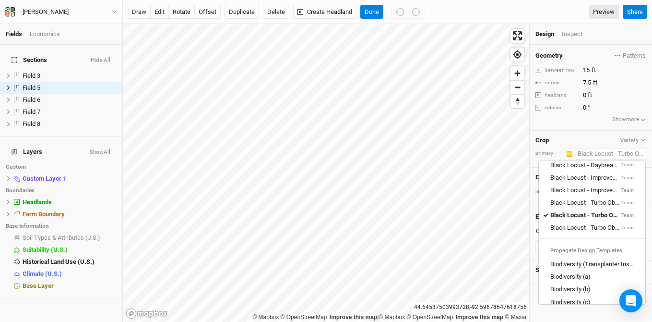
scroll to position [97, 0]
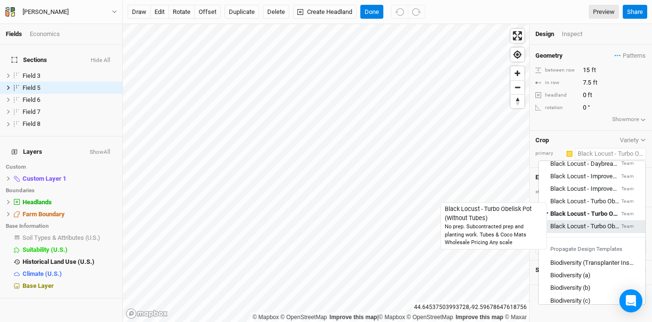
click at [598, 226] on div "Black Locust - Turbo Obelisk Pot (Without Tubes)" at bounding box center [584, 226] width 69 height 9
type input "Black Locust - Turbo Obelisk Pot (Without Tubes)"
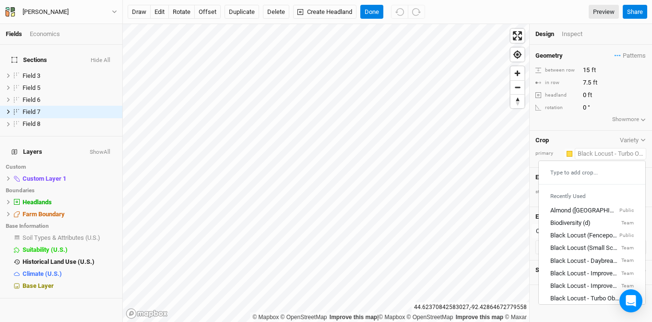
click at [601, 153] on input "text" at bounding box center [611, 154] width 72 height 12
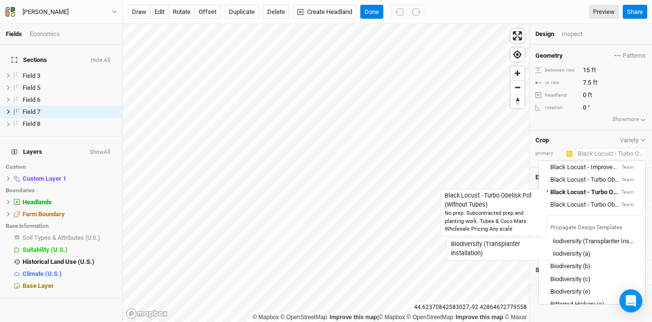
scroll to position [120, 0]
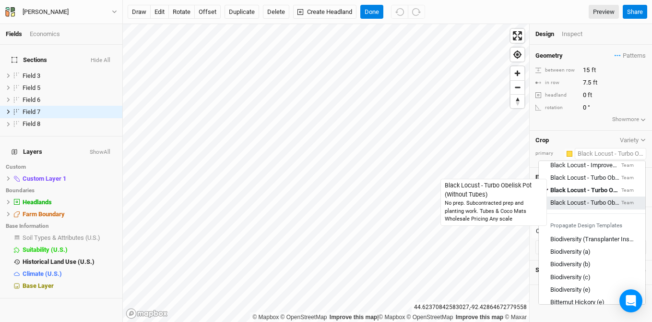
click at [594, 202] on div "Black Locust - Turbo Obelisk Pot (Without Tubes)" at bounding box center [584, 202] width 69 height 9
type input "Black Locust - Turbo Obelisk Pot (Without Tubes)"
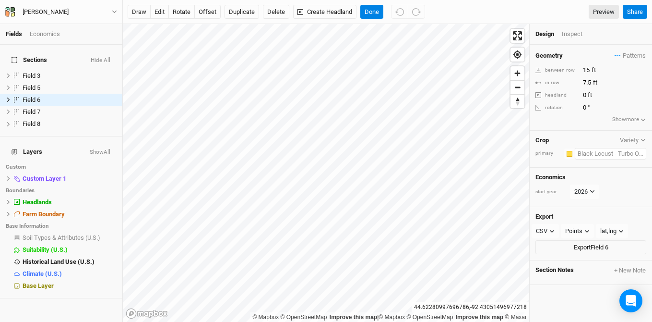
click at [616, 152] on input "text" at bounding box center [611, 154] width 72 height 12
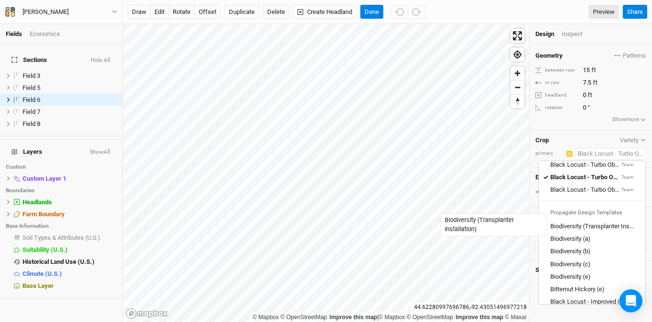
scroll to position [132, 0]
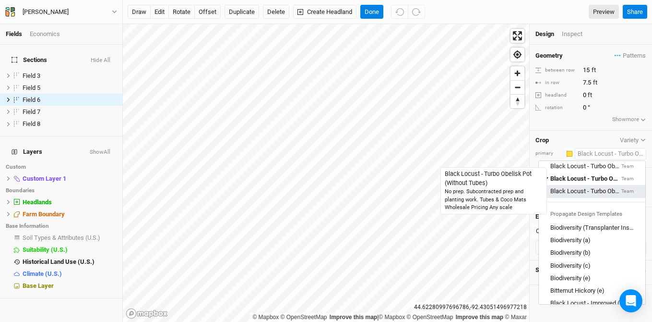
click at [578, 189] on div "Black Locust - Turbo Obelisk Pot (Without Tubes)" at bounding box center [584, 191] width 69 height 9
type input "Black Locust - Turbo Obelisk Pot (Without Tubes)"
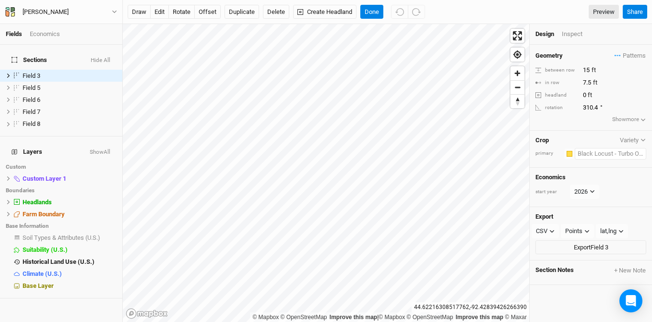
click at [590, 154] on input "text" at bounding box center [611, 154] width 72 height 12
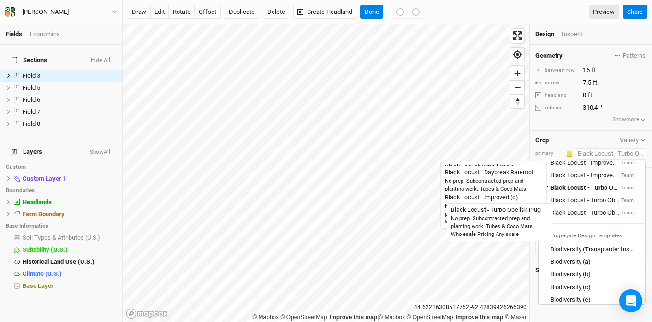
scroll to position [111, 0]
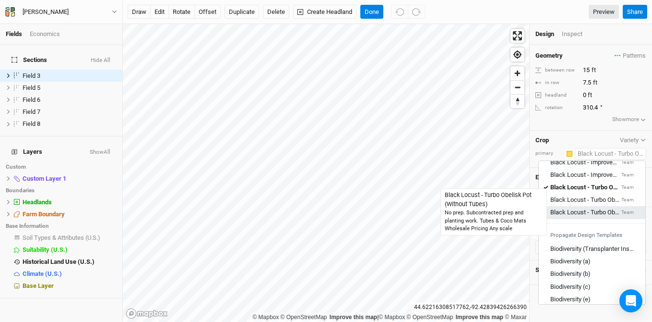
click at [569, 211] on div "Black Locust - Turbo Obelisk Pot (Without Tubes)" at bounding box center [584, 212] width 69 height 9
type input "Black Locust - Turbo Obelisk Pot (Without Tubes)"
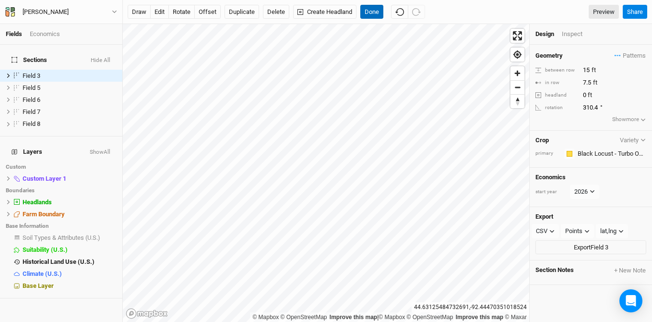
click at [374, 14] on button "Done" at bounding box center [371, 12] width 23 height 14
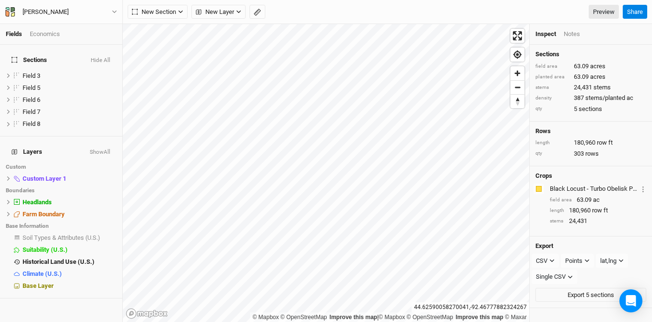
click at [48, 33] on div "Economics" at bounding box center [45, 34] width 30 height 9
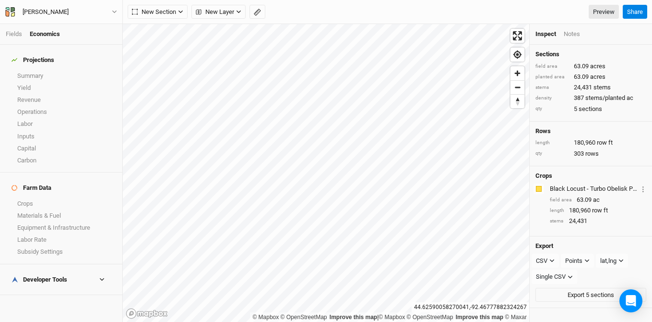
click at [47, 270] on h4 "Developer Tools" at bounding box center [61, 279] width 111 height 19
click at [45, 313] on link "Inputs Cost Basis" at bounding box center [61, 319] width 122 height 12
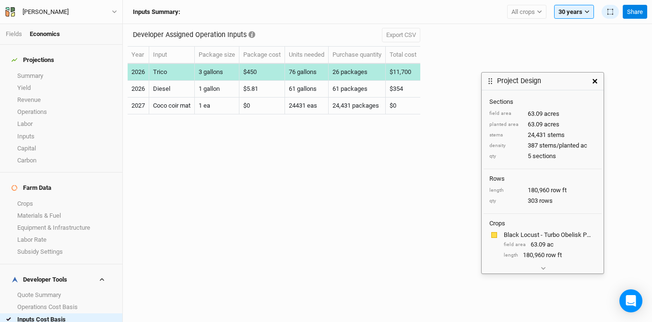
click at [163, 71] on td "Trico" at bounding box center [172, 72] width 46 height 17
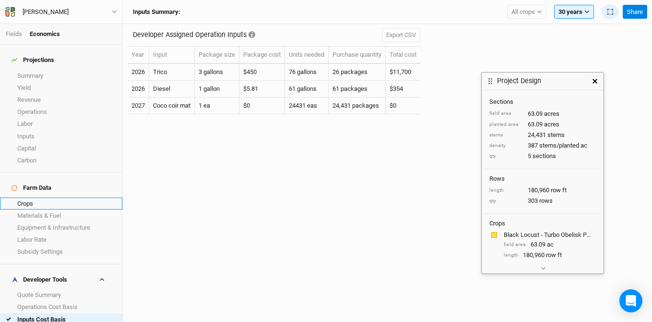
click at [43, 197] on link "Crops" at bounding box center [61, 203] width 122 height 12
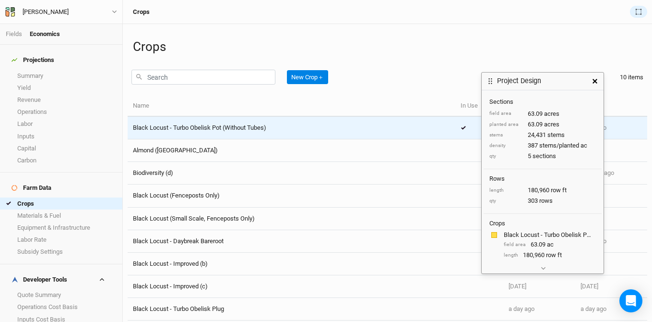
click at [185, 127] on span "Black Locust - Turbo Obelisk Pot (Without Tubes)" at bounding box center [199, 127] width 133 height 7
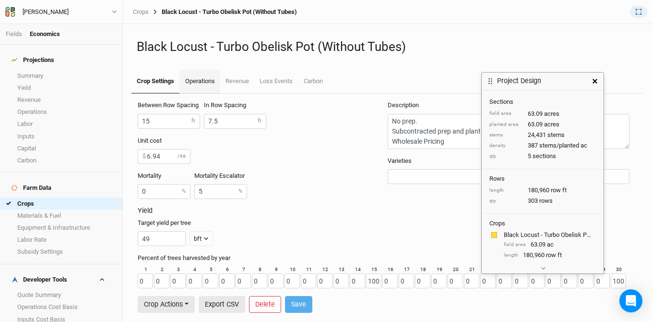
click at [199, 85] on link "Operations" at bounding box center [199, 82] width 40 height 24
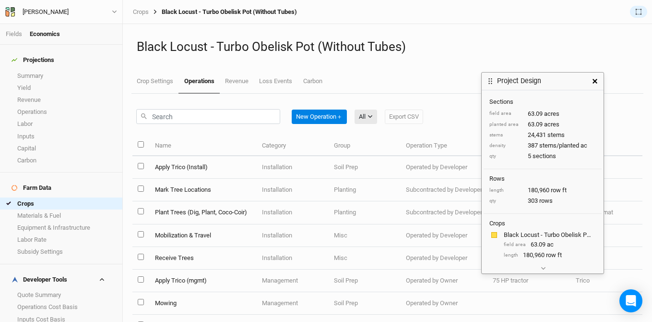
click at [592, 81] on button "button" at bounding box center [594, 80] width 17 height 17
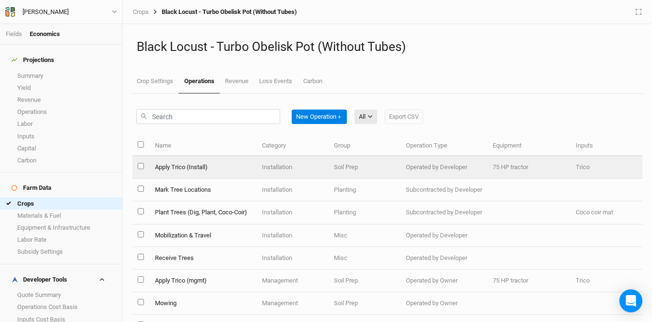
click at [169, 167] on td "Apply Trico (Install)" at bounding box center [202, 167] width 107 height 23
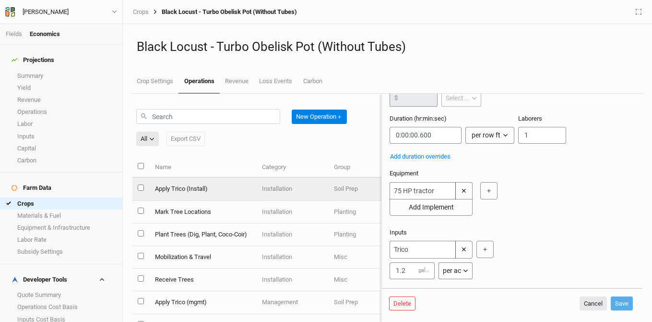
scroll to position [153, 0]
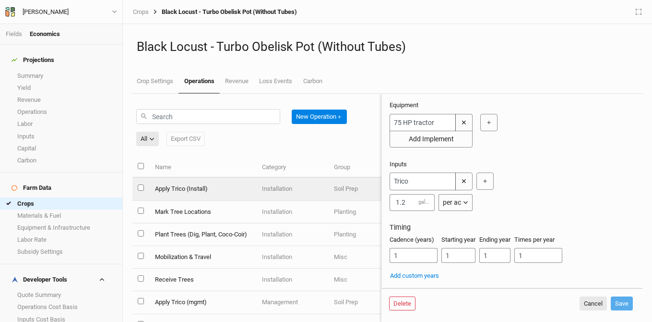
click at [458, 206] on div "per ac" at bounding box center [452, 202] width 18 height 10
click at [514, 195] on div "Trico ✕ 1.2 gallon per ac ＋" at bounding box center [510, 191] width 241 height 38
click at [412, 202] on input "1.2" at bounding box center [412, 202] width 45 height 17
type input "1"
click at [459, 201] on div "per ac" at bounding box center [452, 202] width 18 height 10
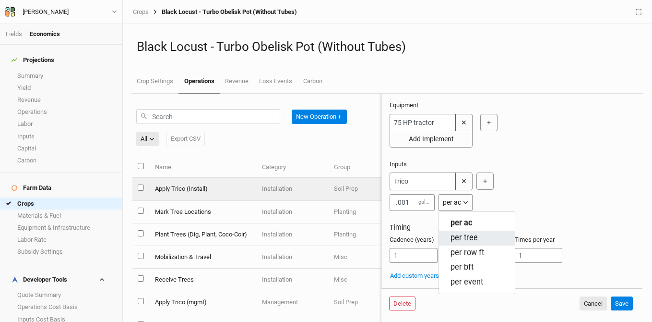
click at [463, 232] on span "per tree" at bounding box center [464, 237] width 27 height 11
type input "0.001"
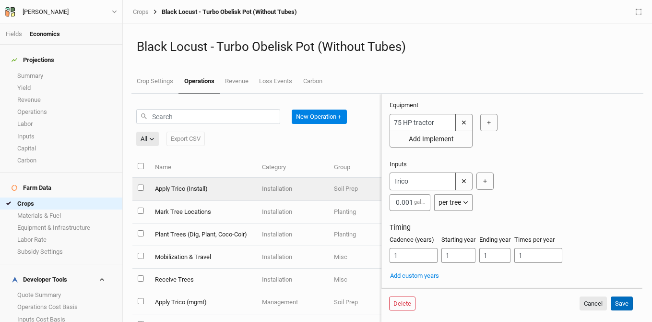
click at [619, 303] on button "Save" at bounding box center [622, 303] width 22 height 14
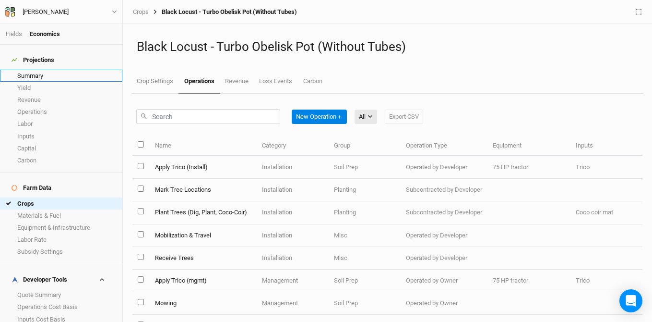
click at [39, 70] on link "Summary" at bounding box center [61, 76] width 122 height 12
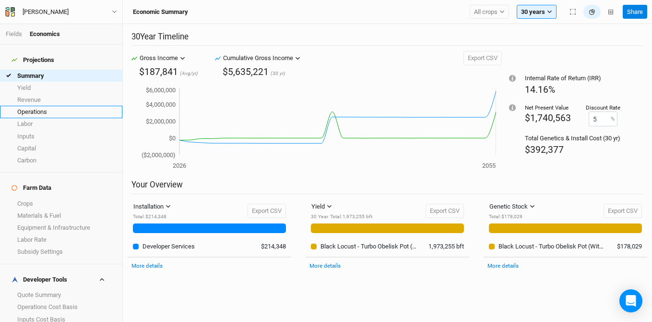
click at [47, 106] on link "Operations" at bounding box center [61, 112] width 122 height 12
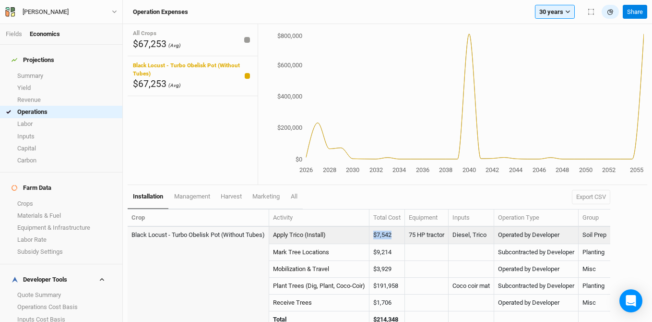
drag, startPoint x: 397, startPoint y: 236, endPoint x: 374, endPoint y: 236, distance: 22.6
click at [374, 236] on td "$7,542" at bounding box center [388, 235] width 36 height 17
copy td "$7,542"
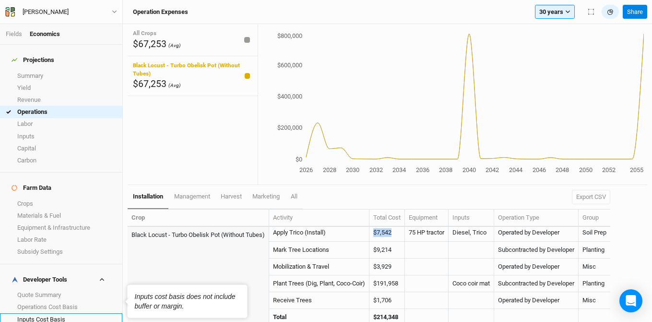
scroll to position [27, 0]
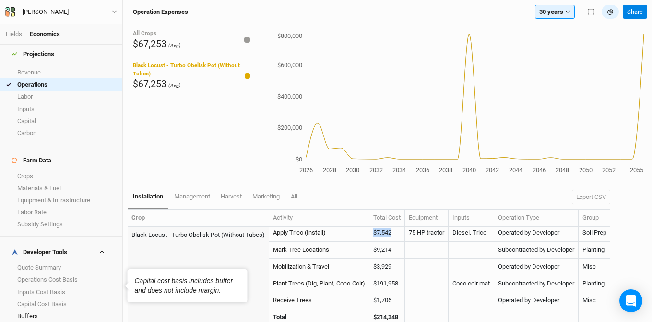
click at [45, 310] on link "Buffers" at bounding box center [61, 316] width 122 height 12
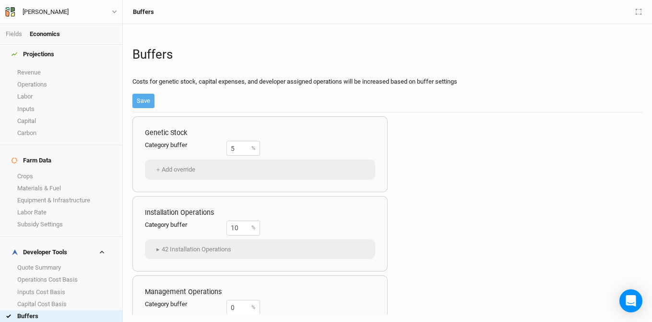
click at [44, 321] on link "Margins" at bounding box center [61, 328] width 122 height 12
click at [44, 310] on link "Buffers" at bounding box center [61, 316] width 122 height 12
click at [44, 321] on link "Margins" at bounding box center [61, 328] width 122 height 12
click at [243, 149] on input "0" at bounding box center [244, 148] width 34 height 15
drag, startPoint x: 243, startPoint y: 149, endPoint x: 201, endPoint y: 146, distance: 42.3
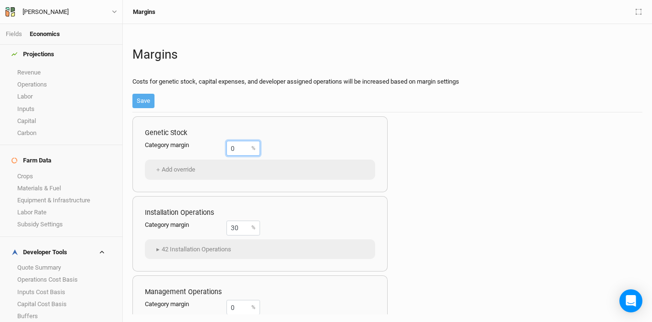
click at [201, 146] on div "Category margin 0 %" at bounding box center [202, 148] width 115 height 15
click at [67, 310] on link "Buffers" at bounding box center [61, 316] width 122 height 12
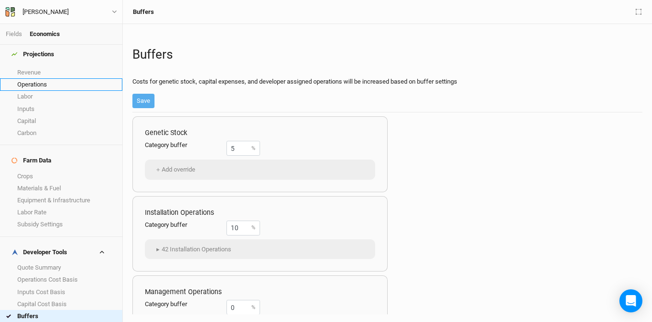
click at [35, 81] on link "Operations" at bounding box center [61, 84] width 122 height 12
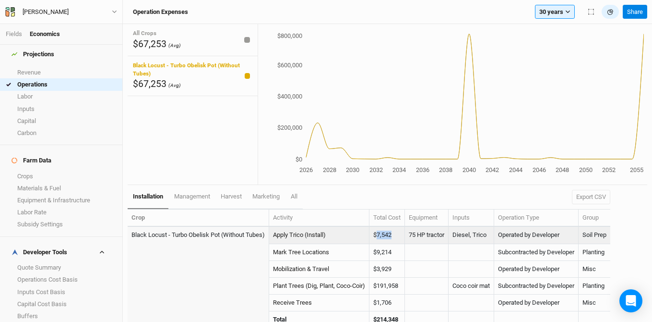
drag, startPoint x: 399, startPoint y: 236, endPoint x: 378, endPoint y: 237, distance: 21.1
click at [378, 237] on td "$7,542" at bounding box center [388, 235] width 36 height 17
copy td "7,542"
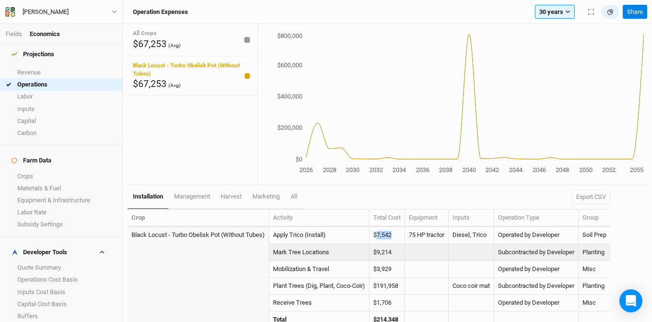
scroll to position [6, 0]
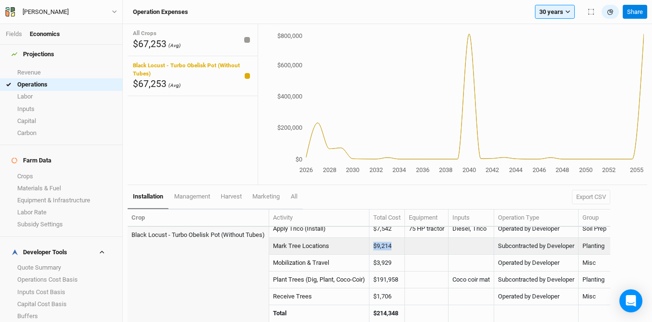
drag, startPoint x: 399, startPoint y: 242, endPoint x: 375, endPoint y: 242, distance: 24.0
click at [375, 242] on td "$9,214" at bounding box center [388, 246] width 36 height 17
copy td "$9,214"
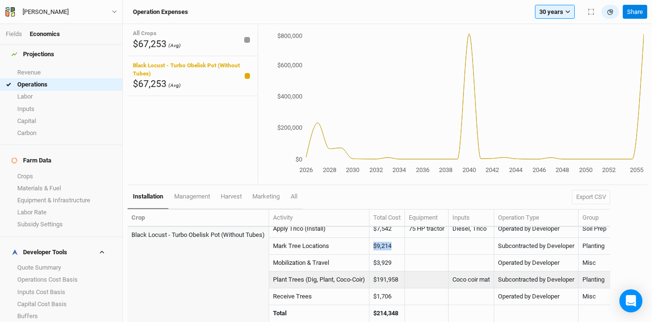
scroll to position [0, 0]
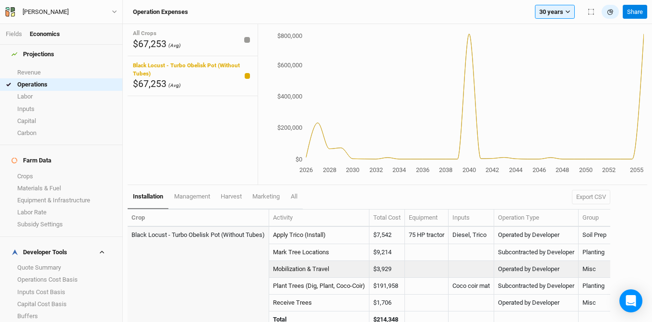
click at [397, 271] on td "$3,929" at bounding box center [388, 269] width 36 height 17
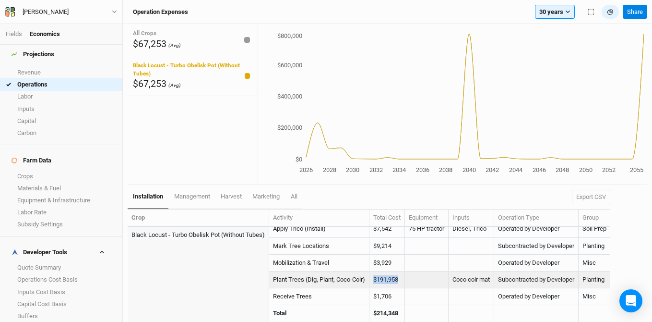
drag, startPoint x: 406, startPoint y: 279, endPoint x: 376, endPoint y: 279, distance: 29.8
click at [376, 279] on td "$191,958" at bounding box center [388, 279] width 36 height 17
copy td "$191,958"
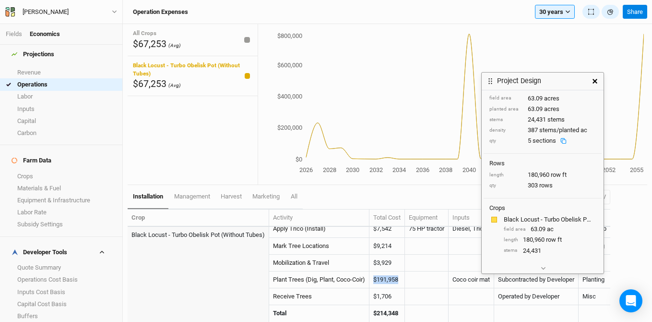
scroll to position [17, 0]
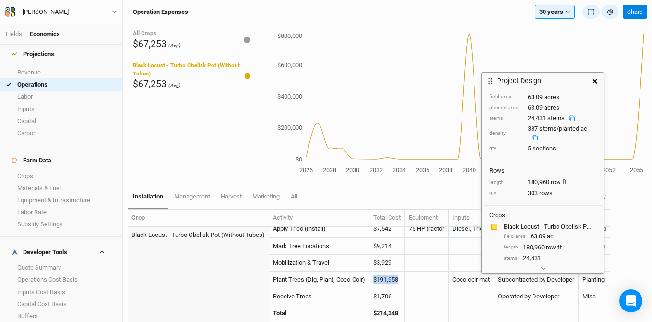
click at [573, 118] on icon at bounding box center [572, 118] width 6 height 6
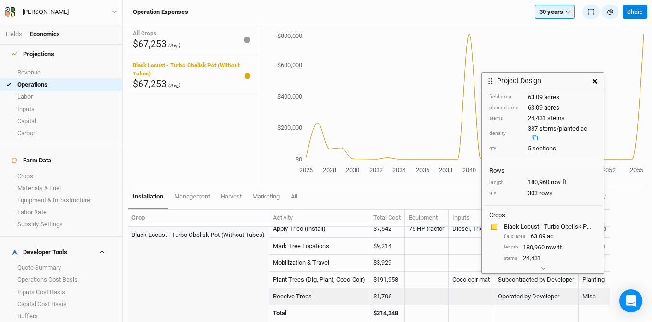
click at [341, 291] on td "Receive Trees" at bounding box center [319, 296] width 100 height 17
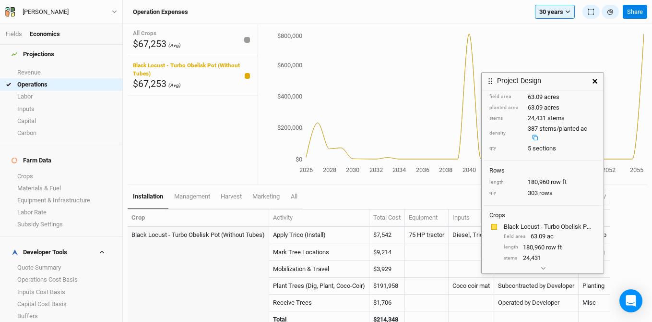
click at [594, 85] on button "button" at bounding box center [594, 80] width 17 height 17
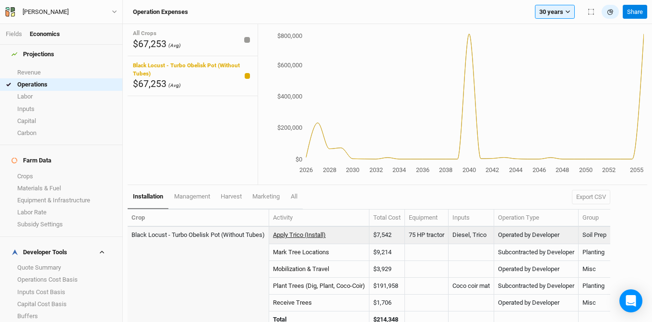
click at [307, 238] on link "Apply Trico (Install)" at bounding box center [299, 234] width 53 height 7
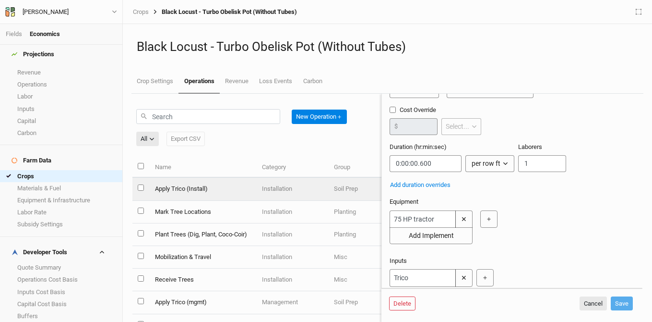
scroll to position [65, 0]
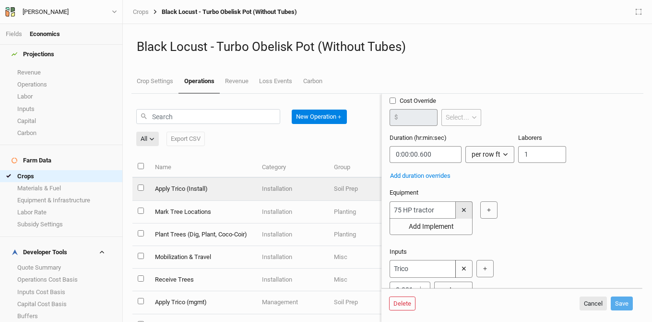
click at [468, 211] on button "✕" at bounding box center [463, 209] width 17 height 17
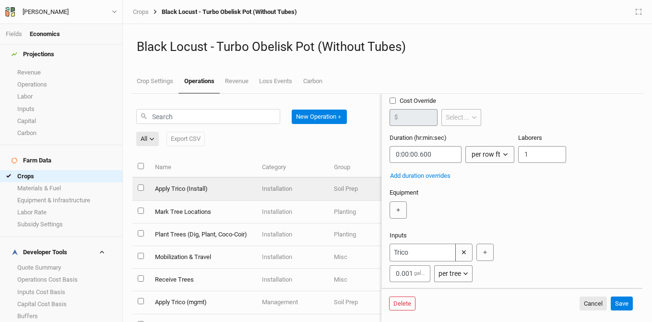
scroll to position [0, 0]
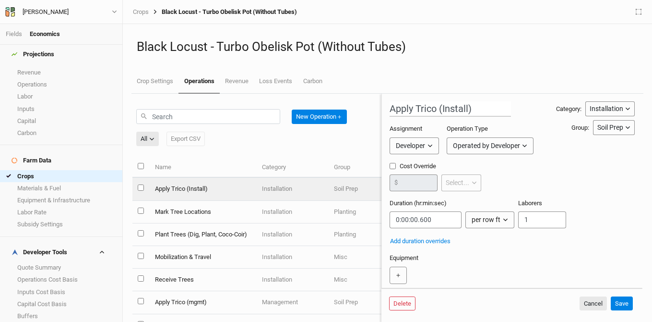
click at [342, 149] on div "New Operation ＋ All All Harvest Installation Management Export CSV" at bounding box center [256, 127] width 241 height 45
click at [590, 299] on button "Cancel" at bounding box center [593, 303] width 27 height 14
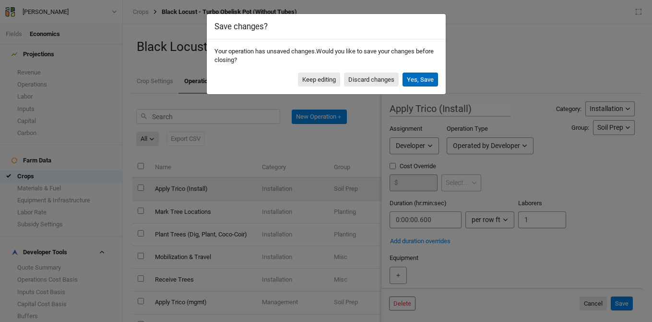
click at [418, 80] on button "Yes, Save" at bounding box center [421, 79] width 36 height 14
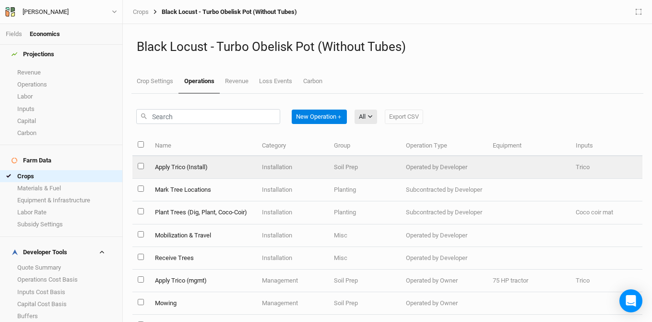
click at [454, 160] on td "Operated by Developer" at bounding box center [444, 167] width 87 height 23
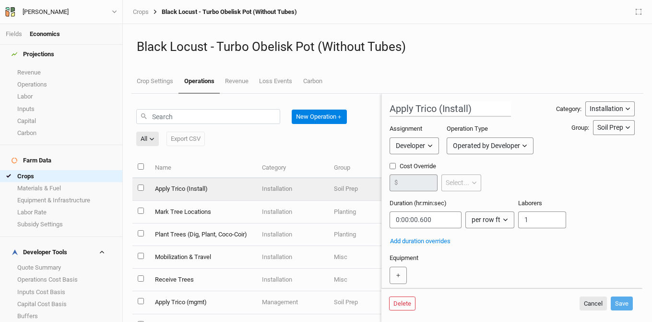
click at [499, 220] on div "per row ft" at bounding box center [486, 220] width 29 height 10
click at [497, 256] on span "per tree" at bounding box center [491, 255] width 27 height 11
click at [431, 221] on input "string" at bounding box center [426, 219] width 72 height 17
drag, startPoint x: 437, startPoint y: 222, endPoint x: 412, endPoint y: 222, distance: 25.4
click at [412, 222] on input "string" at bounding box center [426, 219] width 72 height 17
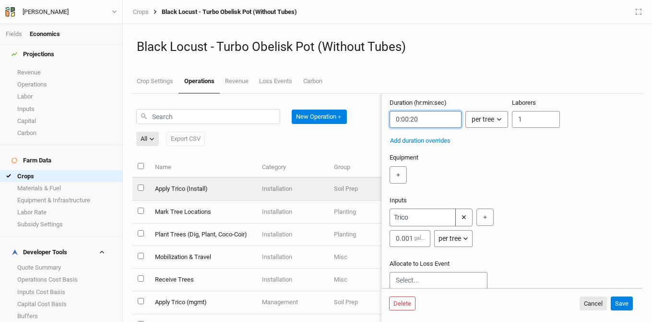
scroll to position [119, 0]
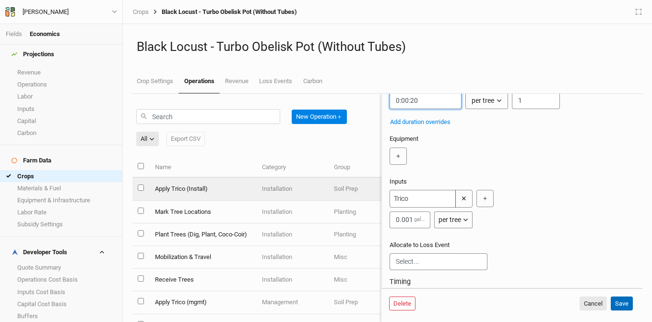
type input "0:00:20"
click at [622, 305] on button "Save" at bounding box center [622, 303] width 22 height 14
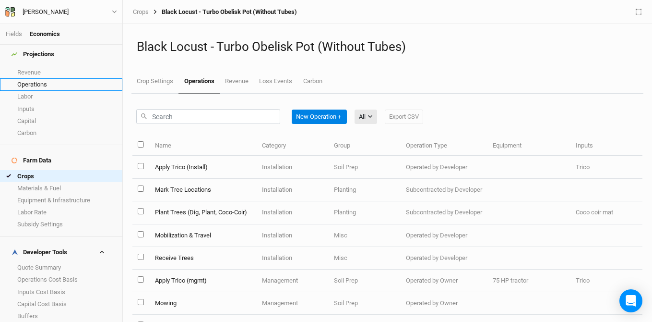
click at [38, 78] on link "Operations" at bounding box center [61, 84] width 122 height 12
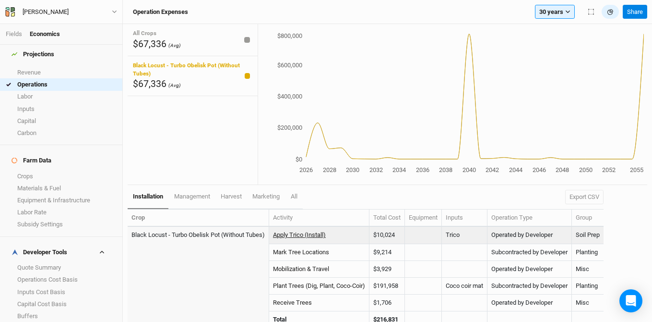
click at [308, 236] on link "Apply Trico (Install)" at bounding box center [299, 234] width 53 height 7
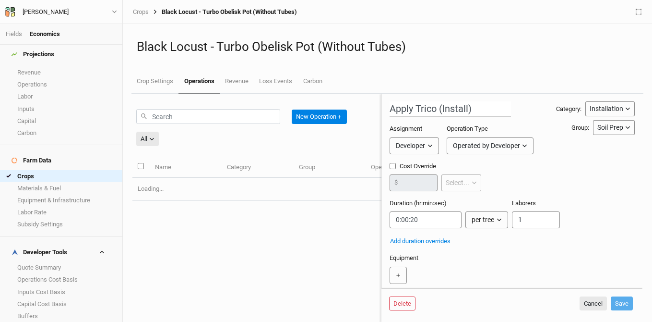
click at [467, 149] on div "Operated by Developer" at bounding box center [486, 146] width 67 height 10
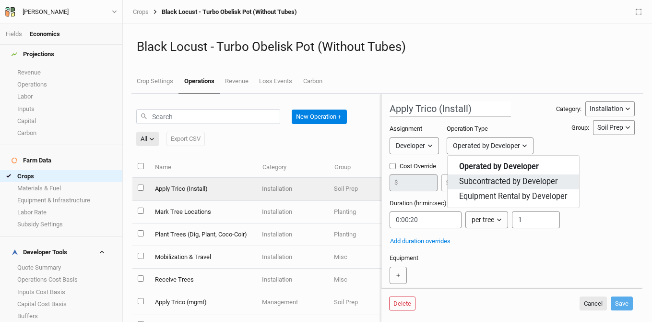
click at [478, 177] on span "Subcontracted by Developer" at bounding box center [508, 181] width 99 height 11
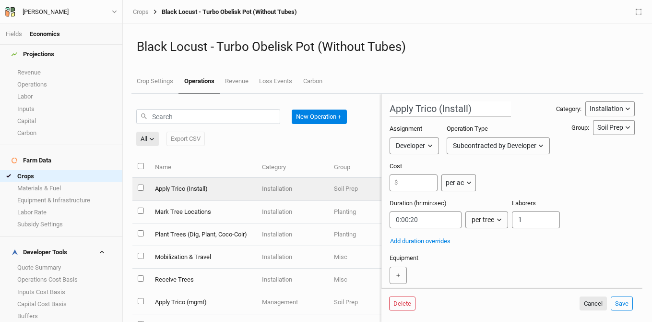
click at [457, 183] on div "per ac" at bounding box center [455, 183] width 18 height 10
click at [475, 221] on span "per tree" at bounding box center [467, 218] width 27 height 11
click at [419, 183] on input "number" at bounding box center [414, 182] width 48 height 17
type input ".10"
click at [538, 173] on div "Cost .10 $ per tree per ac per tree per row ft per bft per event" at bounding box center [512, 180] width 245 height 37
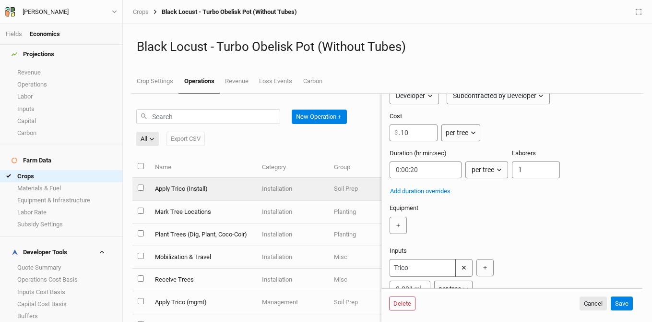
scroll to position [69, 0]
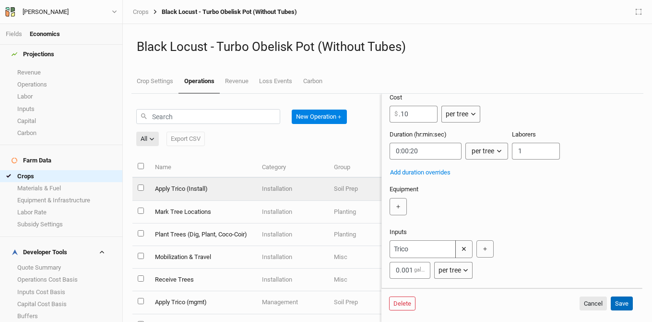
click at [620, 304] on button "Save" at bounding box center [622, 303] width 22 height 14
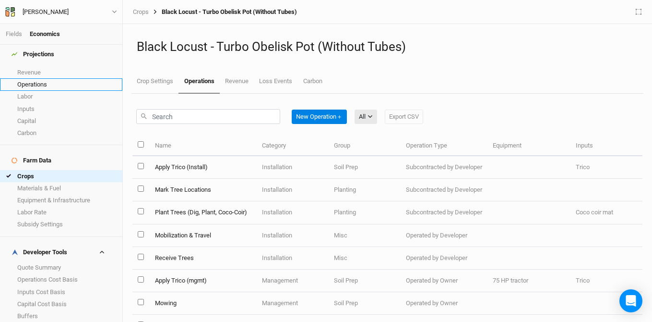
click at [36, 78] on link "Operations" at bounding box center [61, 84] width 122 height 12
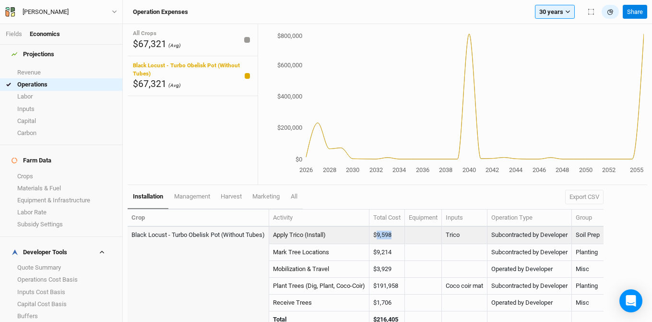
drag, startPoint x: 398, startPoint y: 232, endPoint x: 380, endPoint y: 233, distance: 18.7
click at [380, 233] on td "$9,598" at bounding box center [388, 235] width 36 height 17
copy td "9,598"
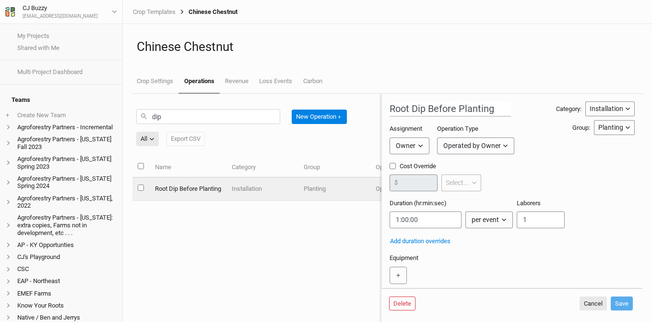
scroll to position [173, 0]
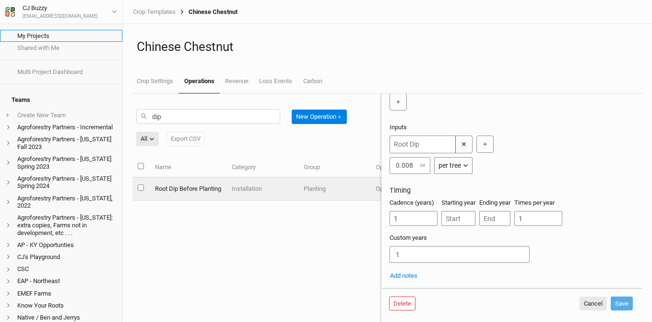
click at [87, 33] on link "My Projects" at bounding box center [61, 36] width 122 height 12
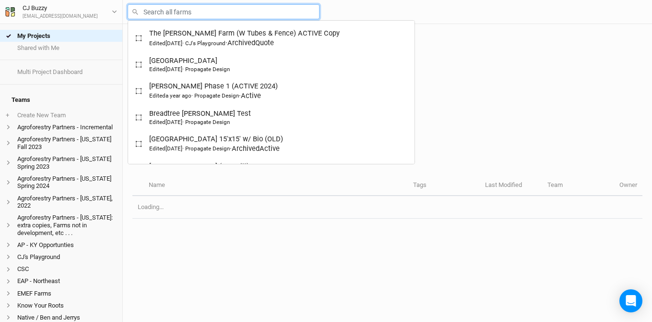
click at [205, 15] on input "text" at bounding box center [224, 11] width 192 height 15
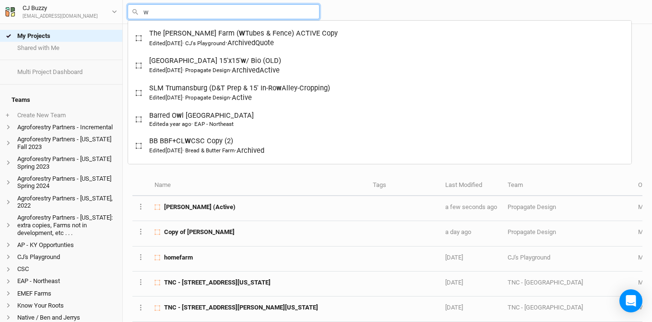
type input "wa"
type input "wally Farm V2"
type input "war"
type input "warehime-Steve Yelland V2"
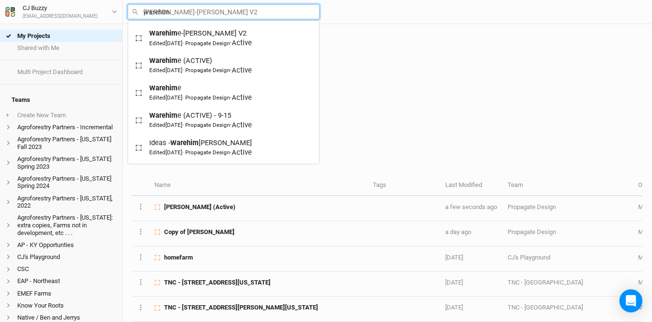
type input "warehime"
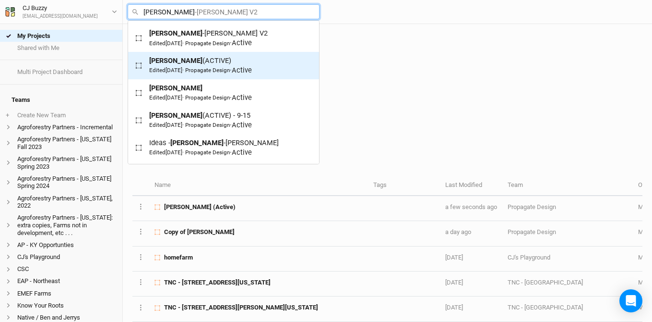
click at [228, 71] on div "Edited 2 months ago · Propagate Design" at bounding box center [189, 70] width 81 height 8
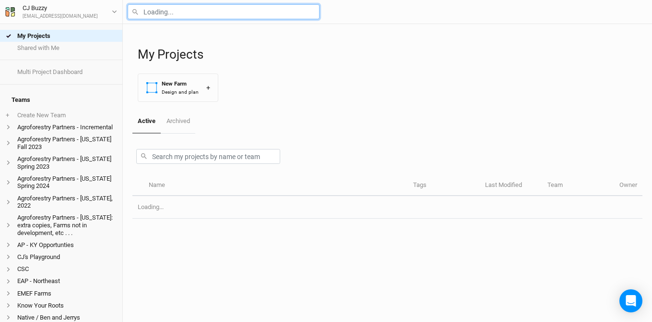
click at [176, 12] on input "text" at bounding box center [224, 11] width 192 height 15
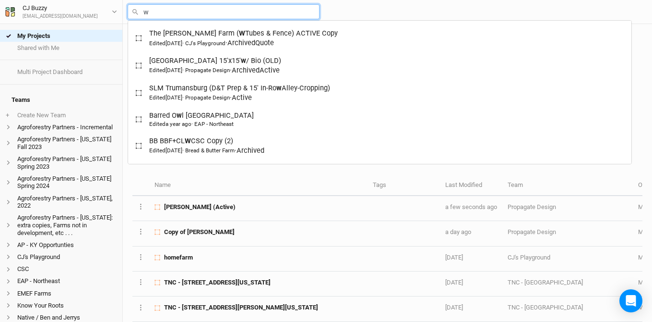
type input "wa"
type input "wally Farm V2"
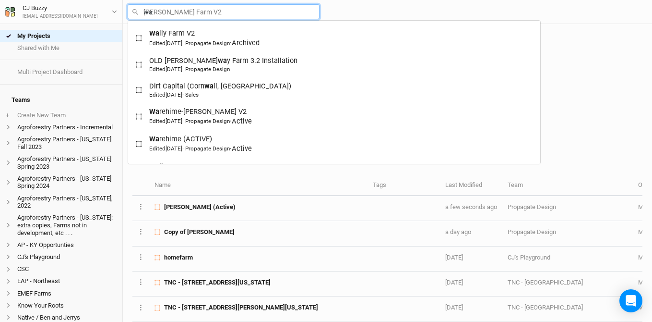
type input "war"
type input "warehime-Steve Yelland V2"
type input "ware"
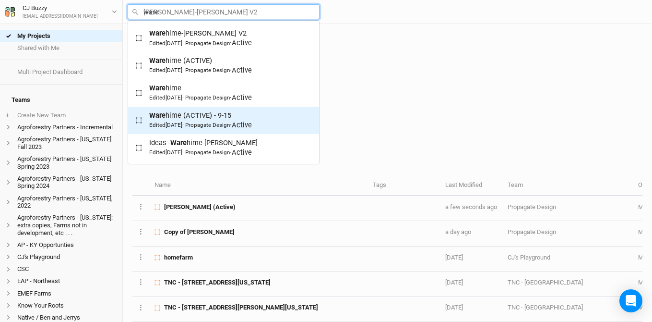
click at [227, 124] on div "Edited 17 days ago · Propagate Design" at bounding box center [189, 125] width 81 height 8
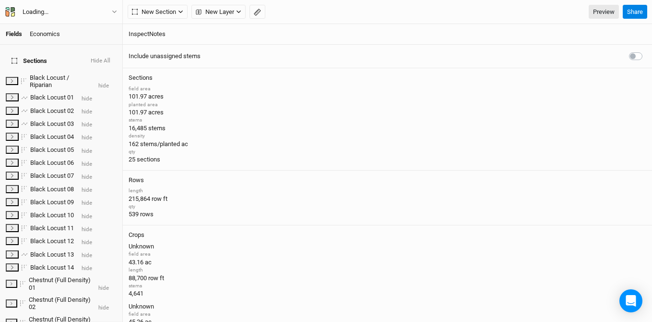
click at [51, 34] on div "Economics" at bounding box center [45, 34] width 30 height 9
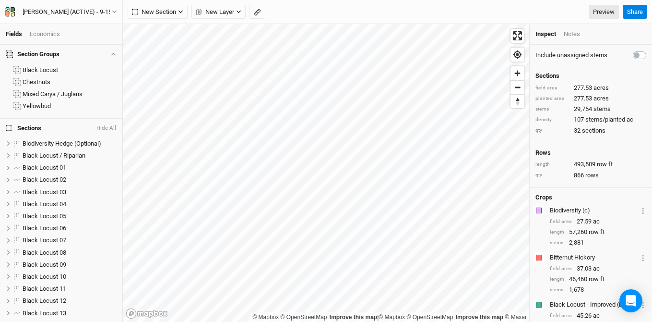
click at [52, 32] on div "Economics" at bounding box center [45, 34] width 30 height 9
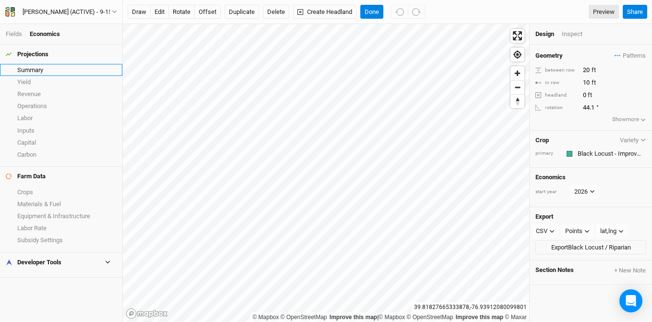
click at [32, 66] on link "Summary" at bounding box center [61, 70] width 122 height 12
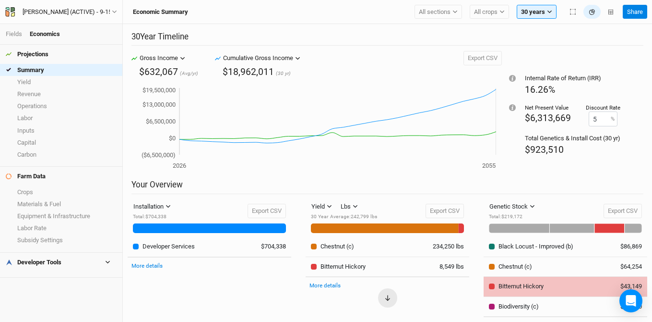
scroll to position [23, 0]
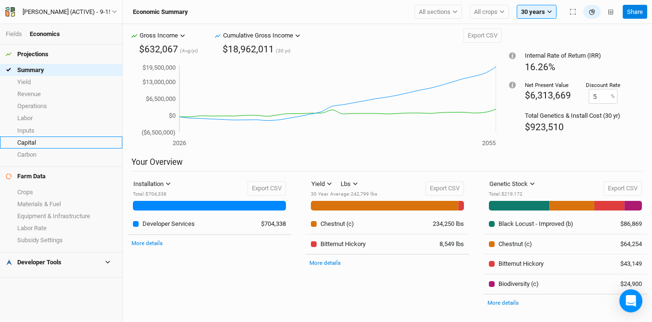
click at [53, 138] on link "Capital" at bounding box center [61, 142] width 122 height 12
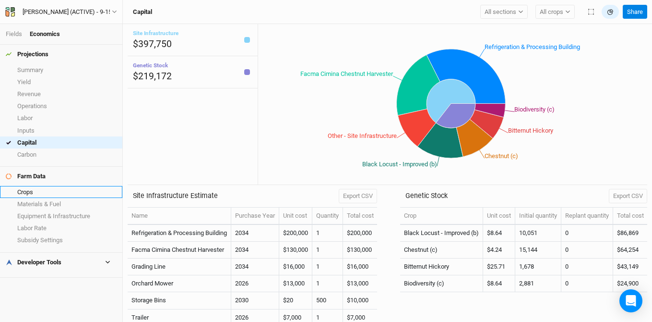
click at [63, 193] on link "Crops" at bounding box center [61, 192] width 122 height 12
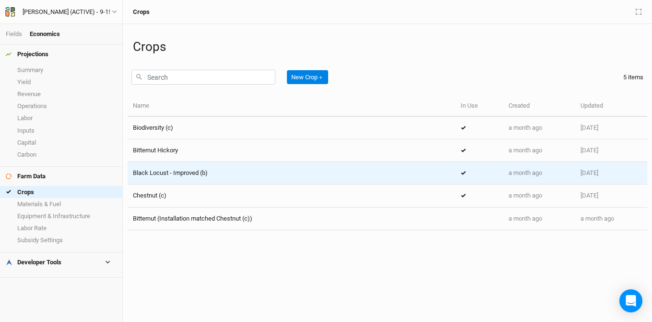
click at [228, 177] on div "Black Locust - Improved (b)" at bounding box center [291, 172] width 317 height 9
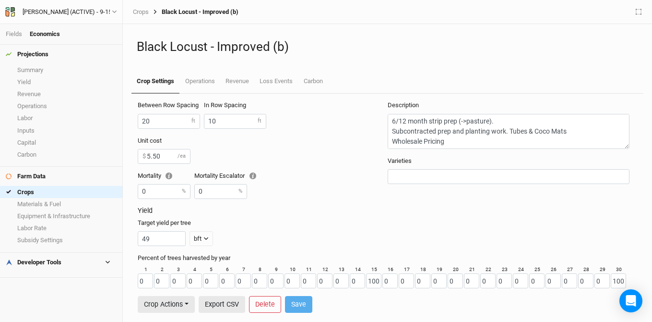
click at [55, 259] on div "Developer Tools" at bounding box center [34, 262] width 56 height 8
click at [47, 297] on link "Inputs Cost Basis" at bounding box center [61, 302] width 122 height 12
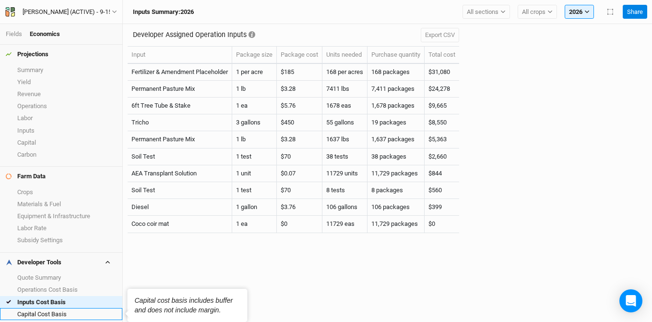
click at [48, 310] on link "Capital Cost Basis" at bounding box center [61, 314] width 122 height 12
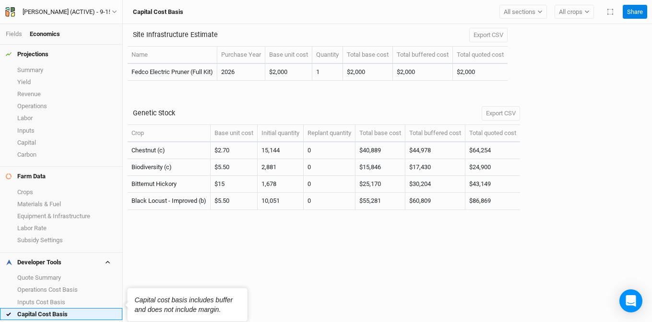
scroll to position [27, 0]
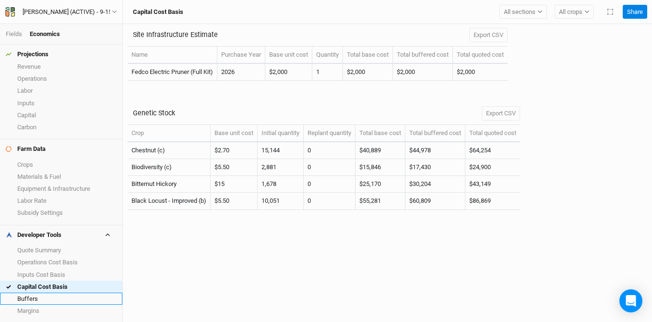
click at [42, 299] on link "Buffers" at bounding box center [61, 298] width 122 height 12
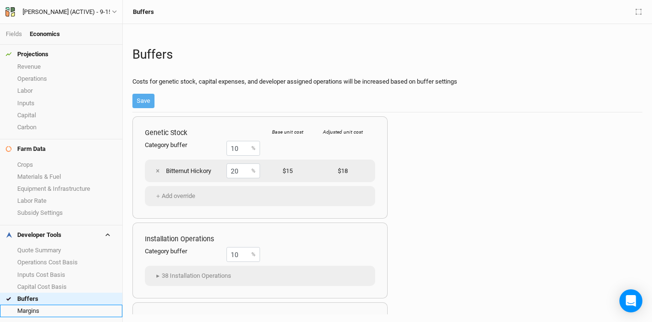
click at [42, 307] on link "Margins" at bounding box center [61, 310] width 122 height 12
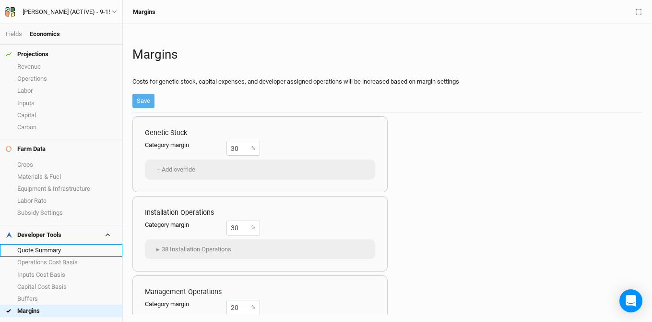
click at [42, 251] on link "Quote Summary" at bounding box center [61, 250] width 122 height 12
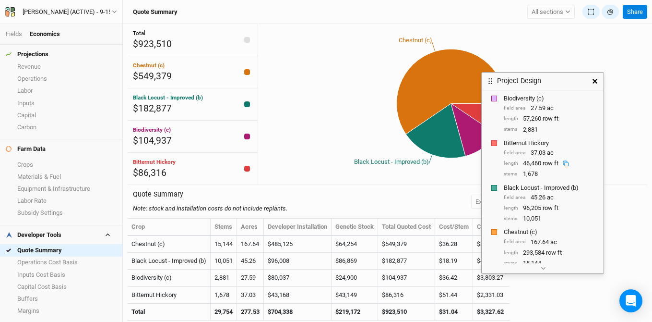
scroll to position [144, 0]
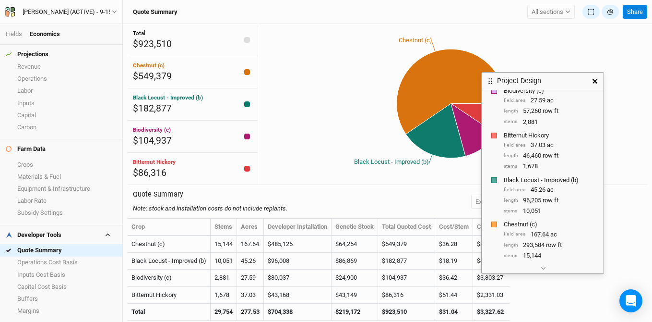
click at [596, 83] on icon "button" at bounding box center [595, 81] width 5 height 5
